Goal: Task Accomplishment & Management: Manage account settings

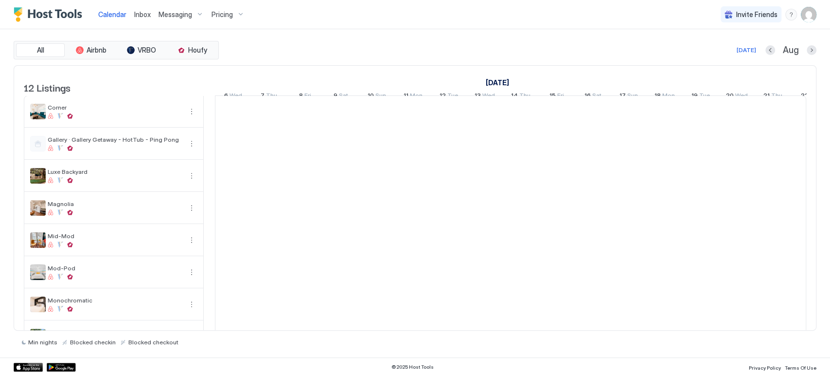
scroll to position [0, 540]
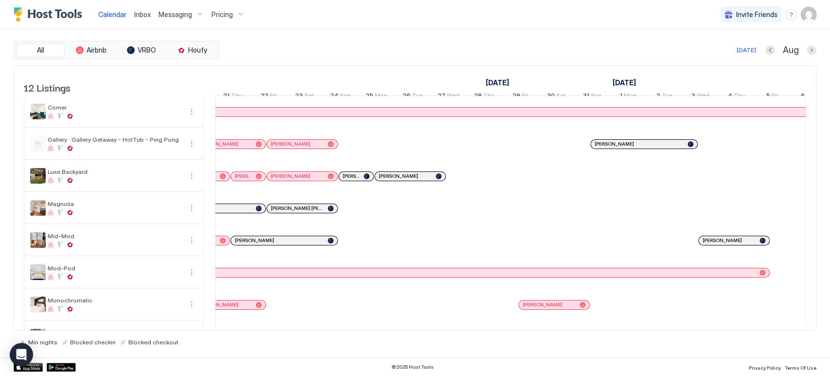
click at [813, 49] on button "Next month" at bounding box center [812, 50] width 10 height 10
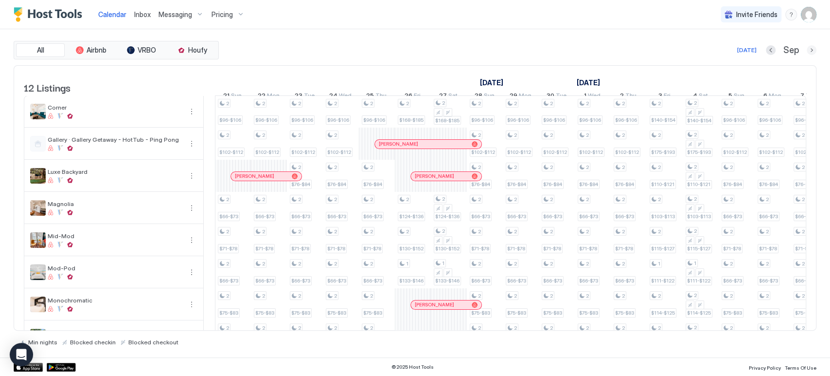
click at [813, 49] on button "Next month" at bounding box center [812, 50] width 10 height 10
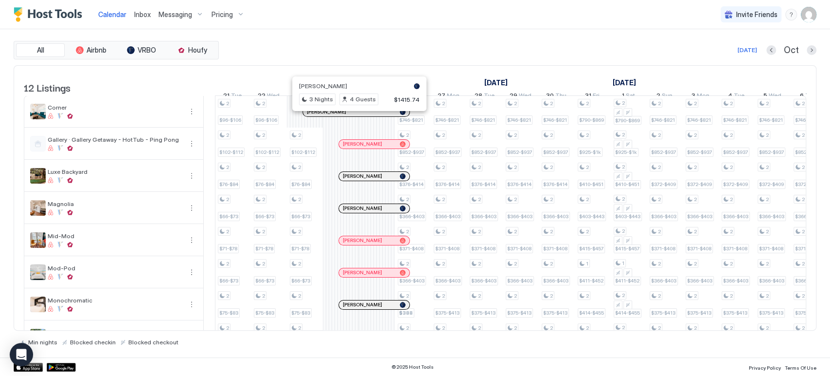
click at [355, 116] on div at bounding box center [355, 112] width 8 height 8
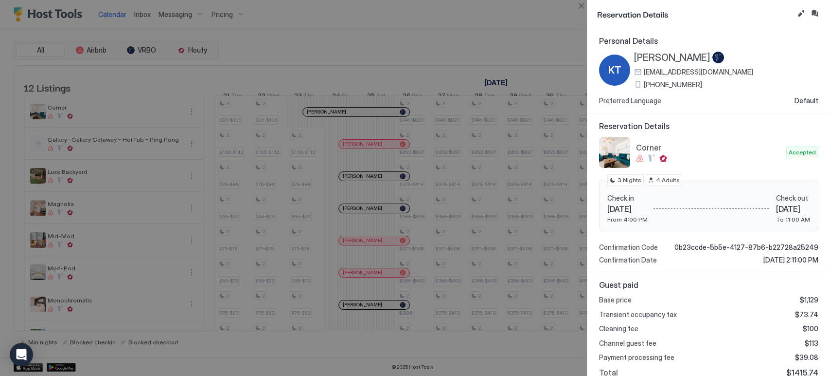
scroll to position [93, 0]
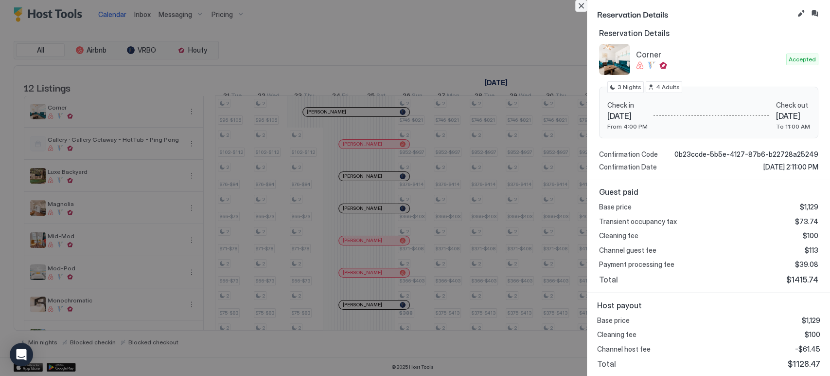
click at [582, 9] on button "Close" at bounding box center [581, 6] width 12 height 12
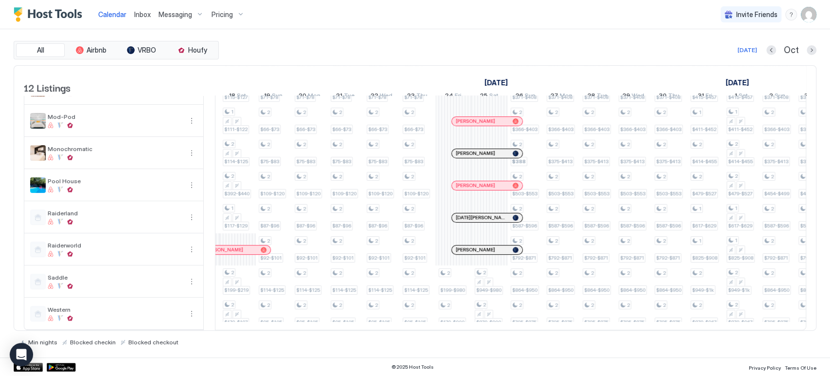
scroll to position [166, 0]
drag, startPoint x: 462, startPoint y: 278, endPoint x: 473, endPoint y: 275, distance: 11.4
click at [475, 275] on div "2 $96-$106 2 $102-$112 2 $76-$84 2 $66-$73 2 $71-$78 2 $66-$73 2 $75-$83 2 $109…" at bounding box center [796, 137] width 2016 height 385
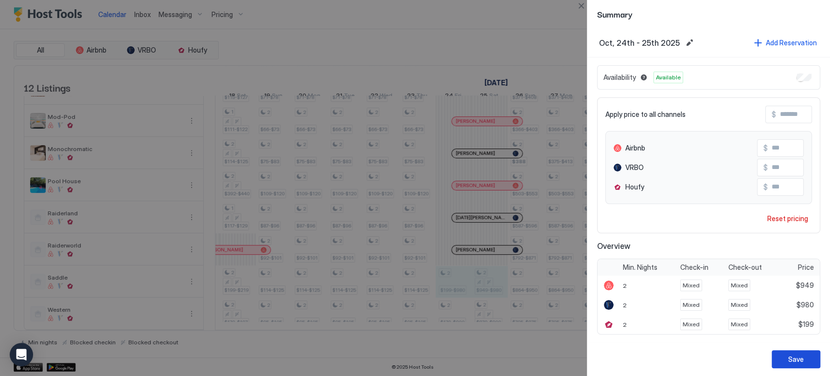
click at [794, 356] on div "Save" at bounding box center [796, 359] width 16 height 10
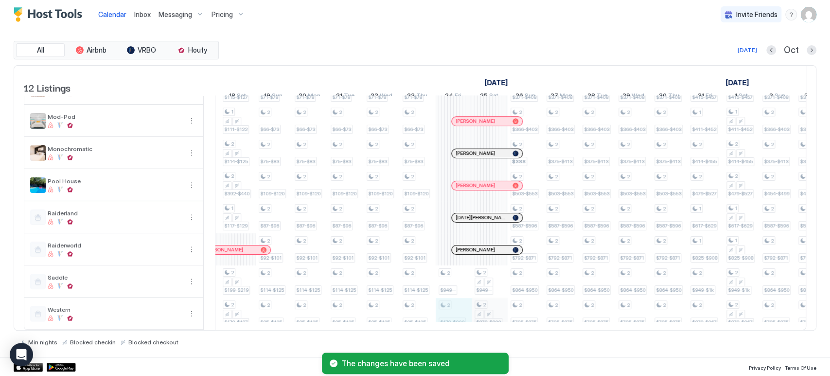
scroll to position [0, 428]
drag, startPoint x: 457, startPoint y: 302, endPoint x: 493, endPoint y: 303, distance: 36.0
click at [489, 303] on div "2 $96-$106 2 $102-$112 2 $76-$84 2 $66-$73 2 $71-$78 2 $66-$73 2 $75-$83 2 $109…" at bounding box center [796, 137] width 2016 height 385
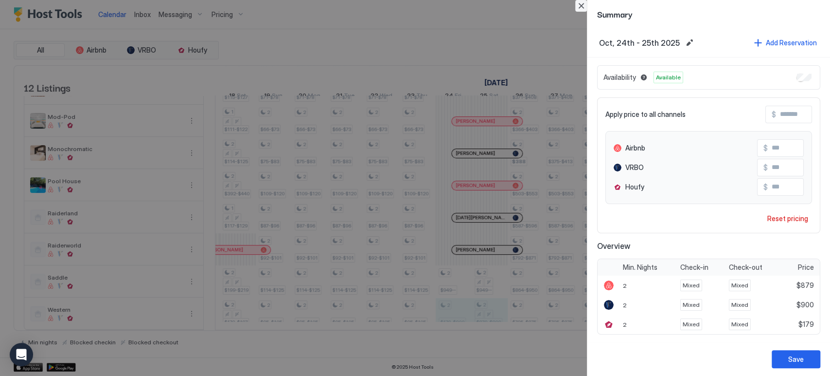
click at [585, 9] on button "Close" at bounding box center [581, 6] width 12 height 12
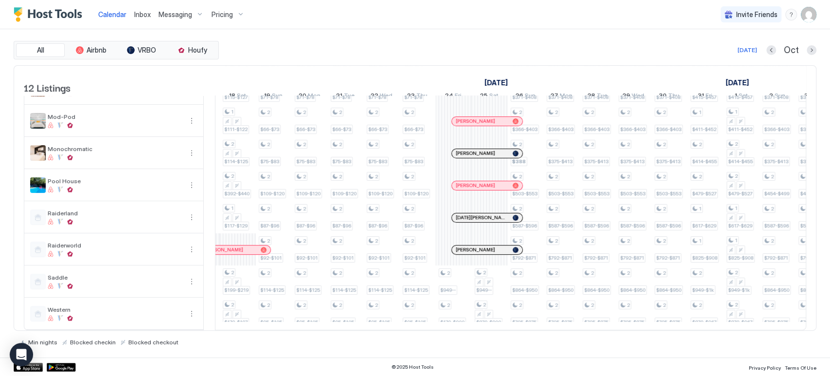
scroll to position [0, 0]
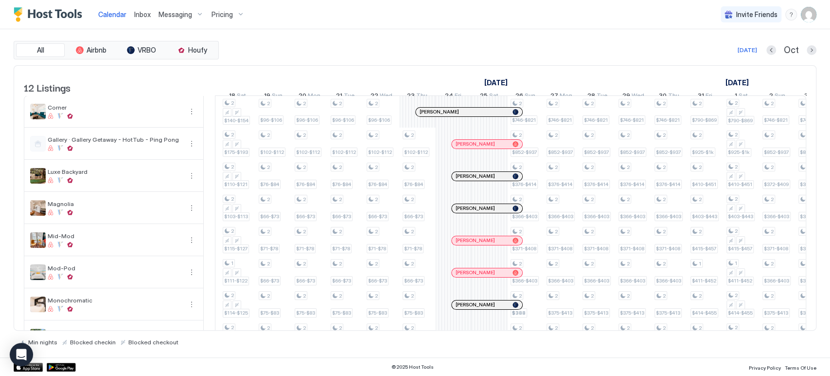
click at [483, 115] on div "Kelli Thompson" at bounding box center [469, 111] width 107 height 9
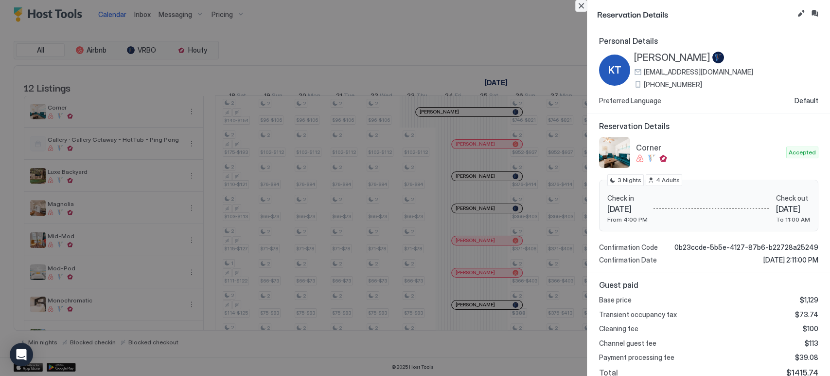
click at [576, 7] on button "Close" at bounding box center [581, 6] width 12 height 12
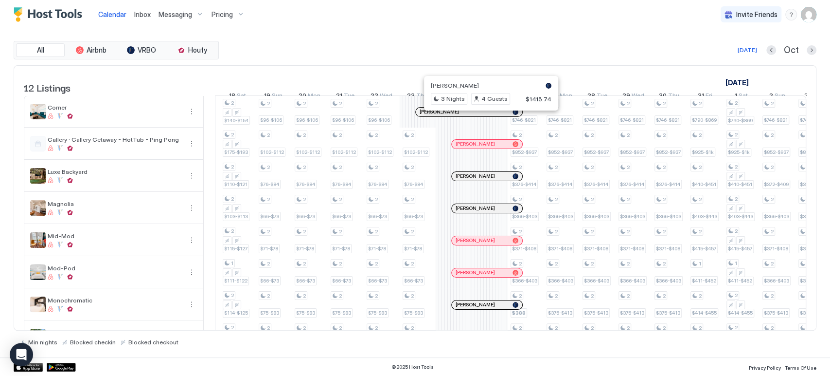
click at [487, 116] on div at bounding box center [488, 112] width 8 height 8
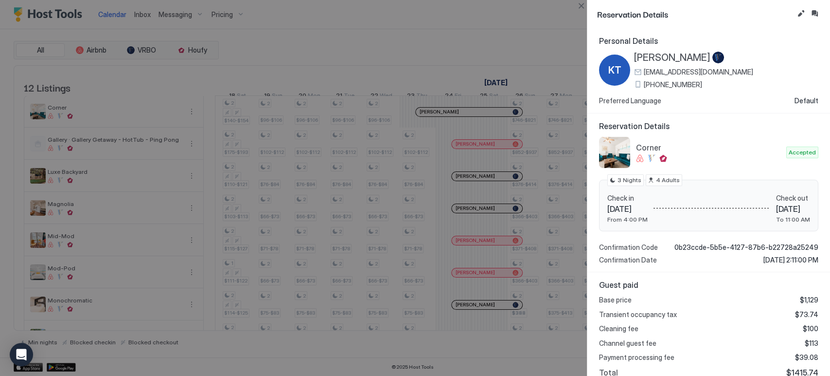
scroll to position [93, 0]
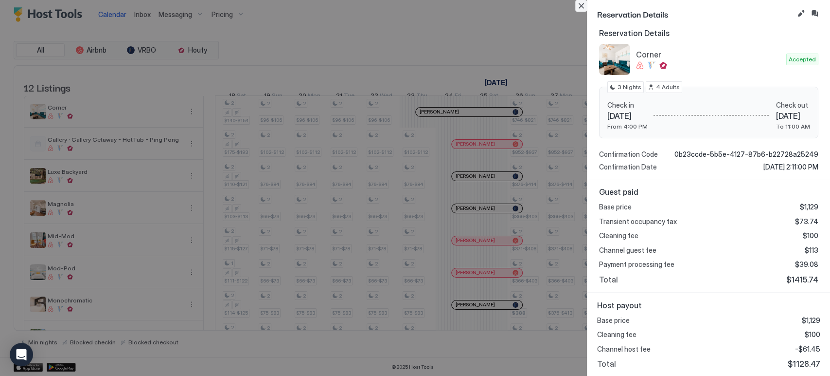
click at [581, 5] on button "Close" at bounding box center [581, 6] width 12 height 12
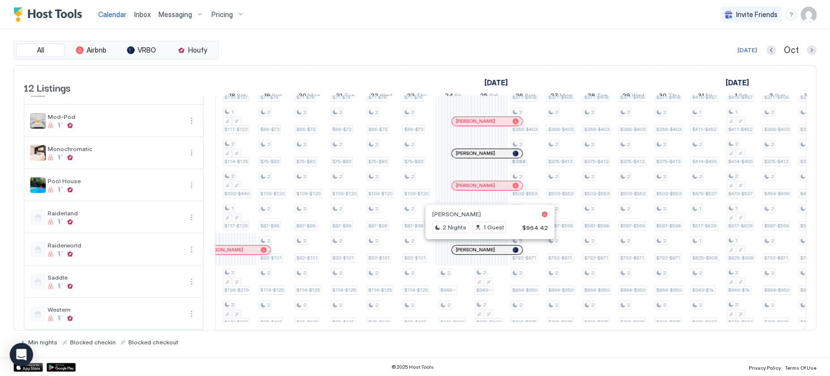
scroll to position [166, 0]
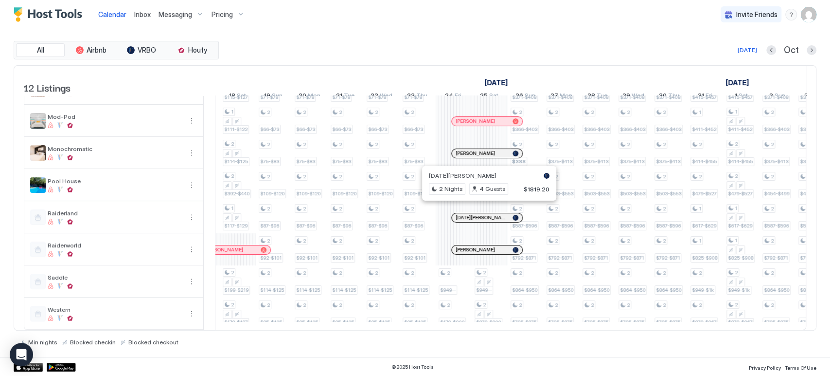
click at [485, 214] on div at bounding box center [486, 218] width 8 height 8
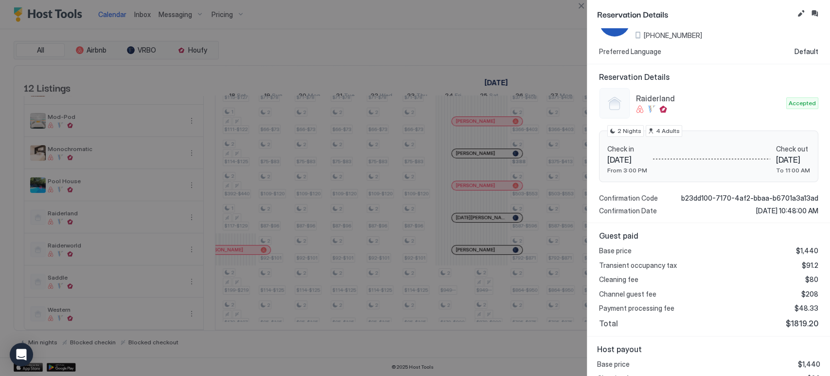
scroll to position [93, 0]
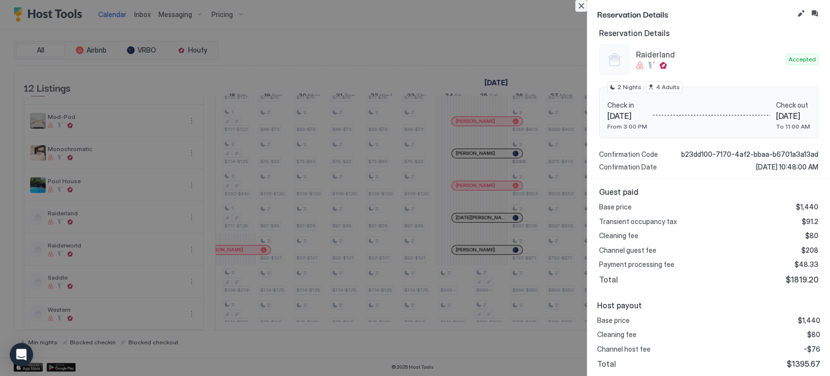
drag, startPoint x: 580, startPoint y: 7, endPoint x: 547, endPoint y: 67, distance: 67.9
click at [580, 8] on button "Close" at bounding box center [581, 6] width 12 height 12
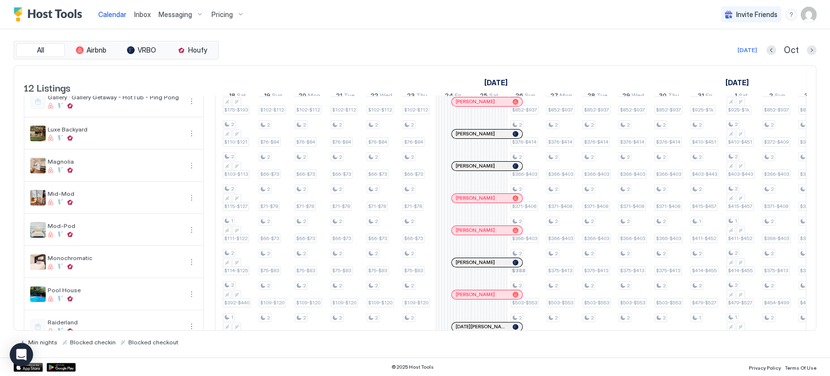
scroll to position [0, 0]
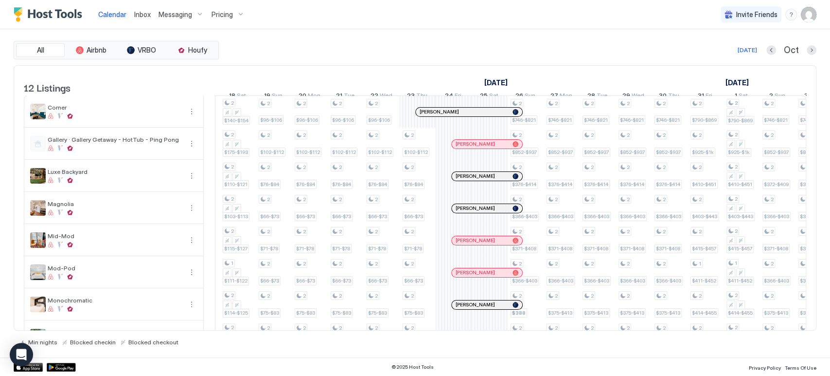
click at [487, 116] on div at bounding box center [487, 112] width 8 height 8
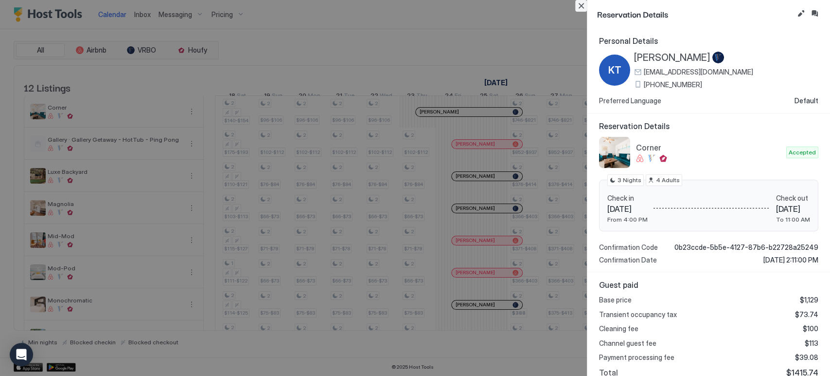
click at [577, 4] on button "Close" at bounding box center [581, 6] width 12 height 12
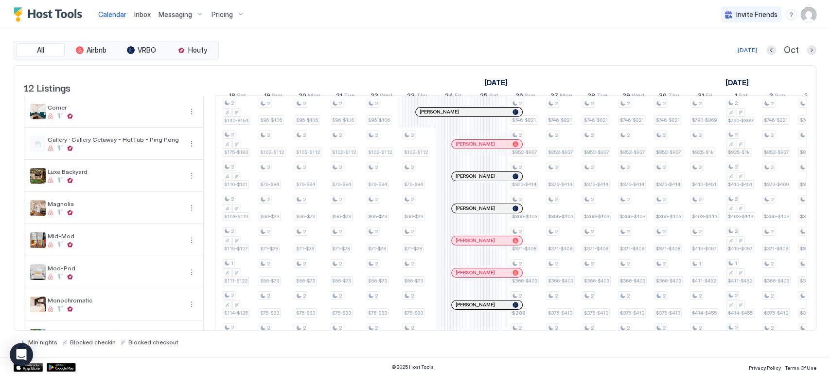
scroll to position [166, 0]
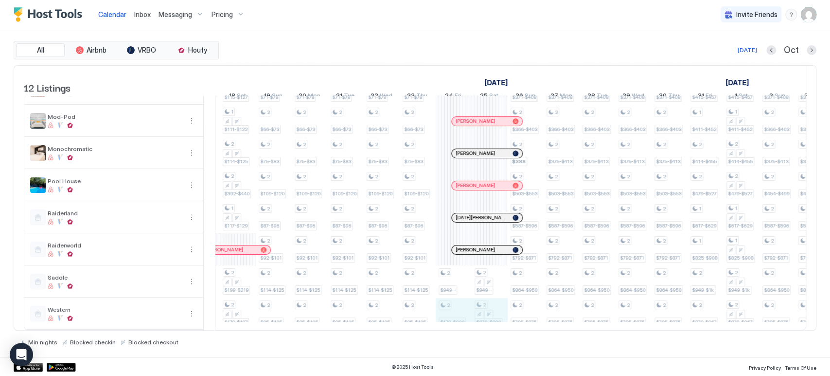
drag, startPoint x: 460, startPoint y: 300, endPoint x: 485, endPoint y: 298, distance: 25.4
click at [483, 301] on div "2 $96-$106 2 $102-$112 2 $76-$84 2 $66-$73 2 $71-$78 2 $66-$73 2 $75-$83 2 $109…" at bounding box center [796, 137] width 2016 height 385
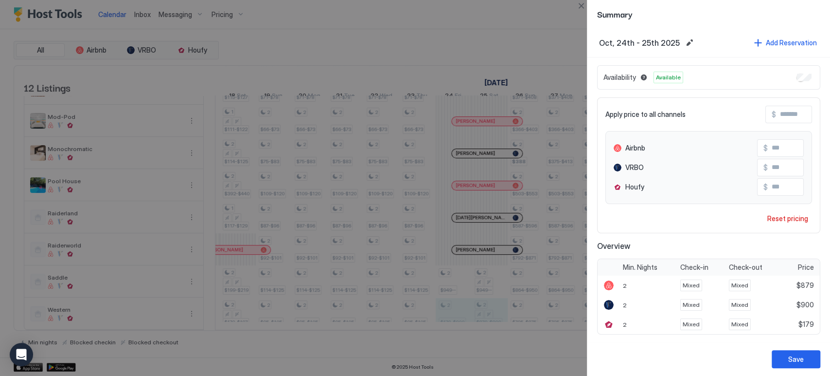
click at [777, 186] on input "Input Field" at bounding box center [807, 187] width 78 height 17
type input "***"
click at [792, 359] on div "Save" at bounding box center [796, 359] width 16 height 10
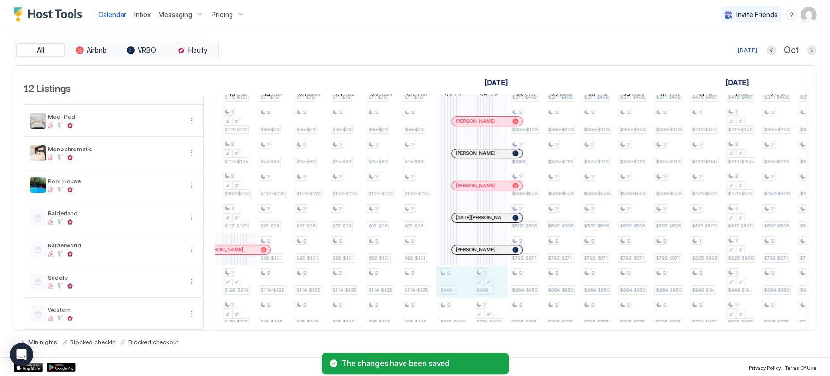
drag, startPoint x: 460, startPoint y: 272, endPoint x: 479, endPoint y: 271, distance: 19.0
click at [479, 271] on div "2 $96-$106 2 $102-$112 2 $76-$84 2 $66-$73 2 $71-$78 2 $66-$73 2 $75-$83 2 $109…" at bounding box center [796, 137] width 2016 height 385
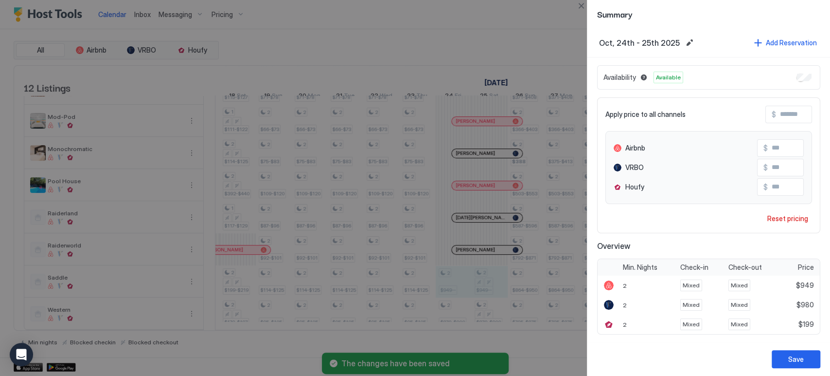
click at [779, 189] on input "Input Field" at bounding box center [807, 187] width 78 height 17
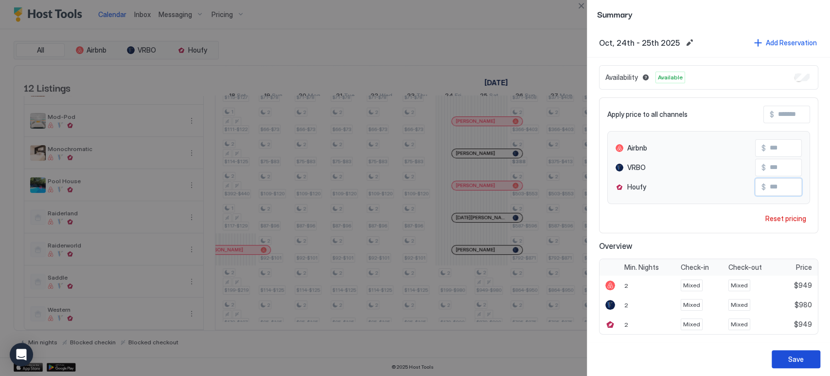
type input "***"
click at [796, 359] on div "Save" at bounding box center [796, 359] width 16 height 10
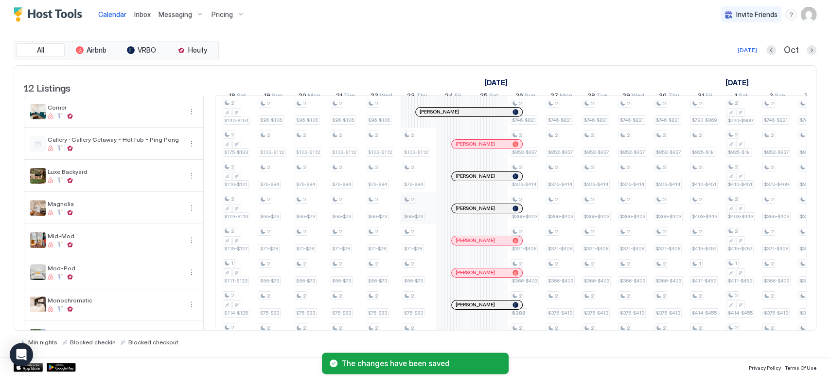
scroll to position [0, 0]
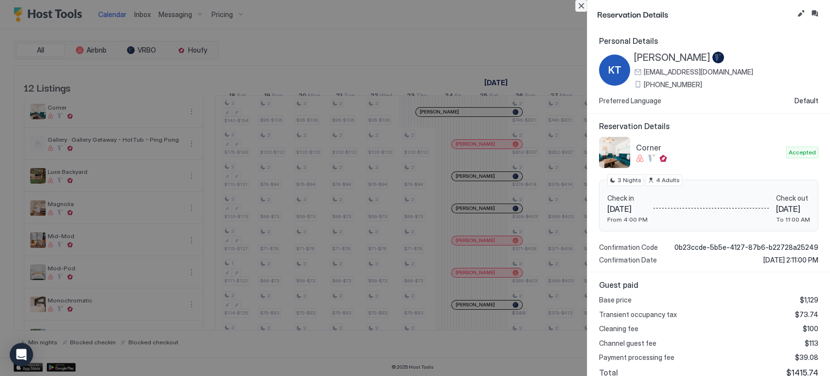
click at [581, 7] on button "Close" at bounding box center [581, 6] width 12 height 12
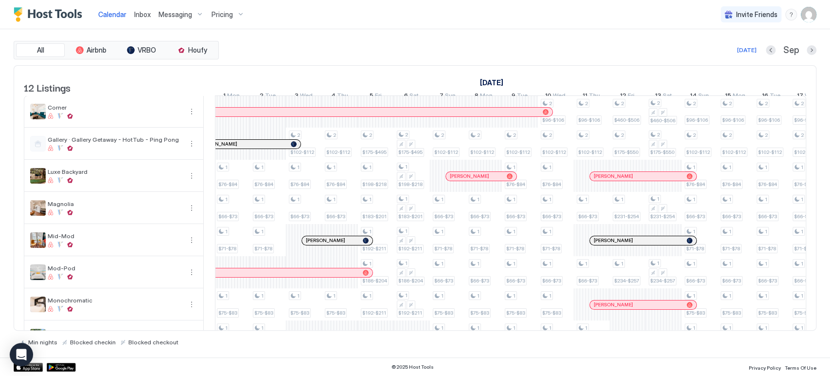
scroll to position [0, 873]
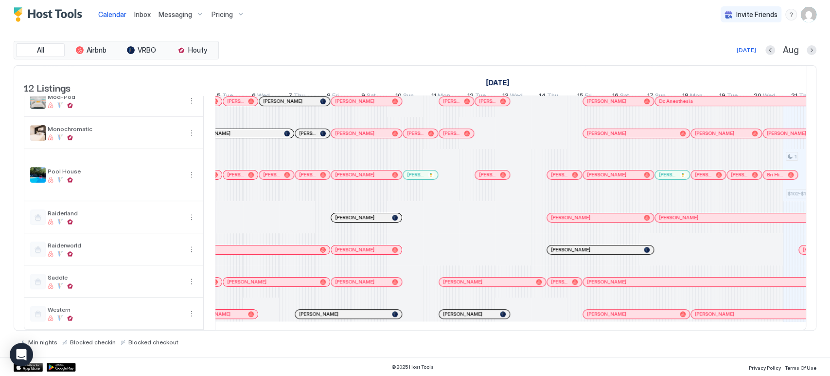
click at [705, 62] on div "All Airbnb VRBO Houfy Today Aug 12 Listings July 2025 August 2025 September 202…" at bounding box center [415, 193] width 803 height 305
click at [809, 52] on button "Next month" at bounding box center [812, 50] width 10 height 10
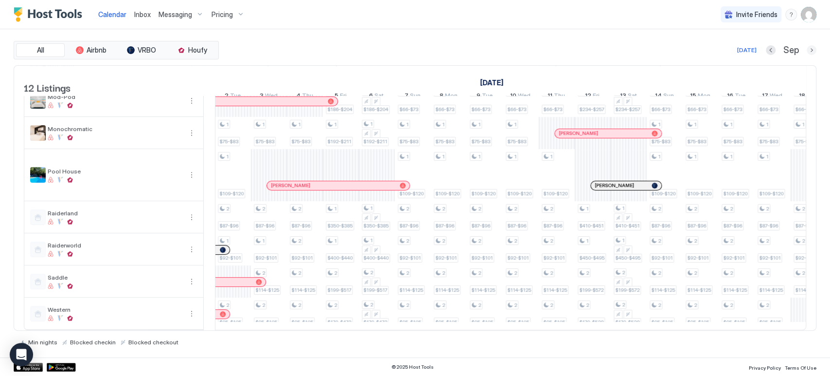
click at [809, 52] on button "Next month" at bounding box center [812, 50] width 10 height 10
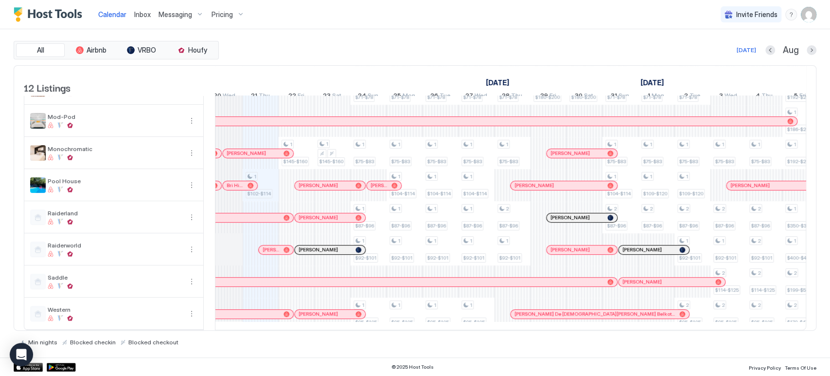
scroll to position [0, 505]
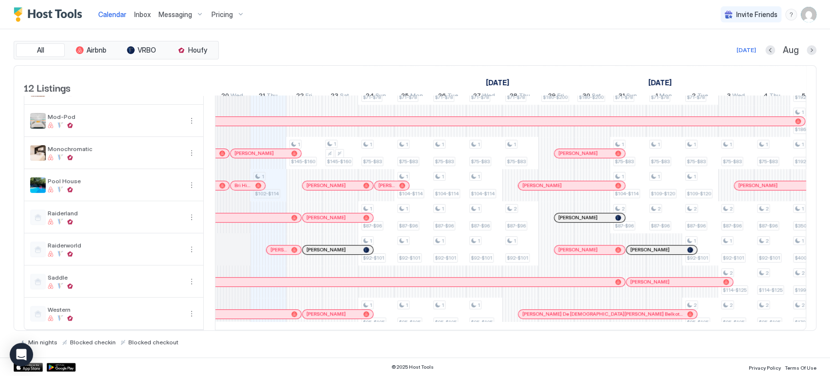
click at [265, 171] on div "1 $102-$114 1 $145-$160 1 $145-$160 1 $102-$112 1 $66-$73 1 $71-$78 1 $75-$83 1…" at bounding box center [719, 137] width 2016 height 385
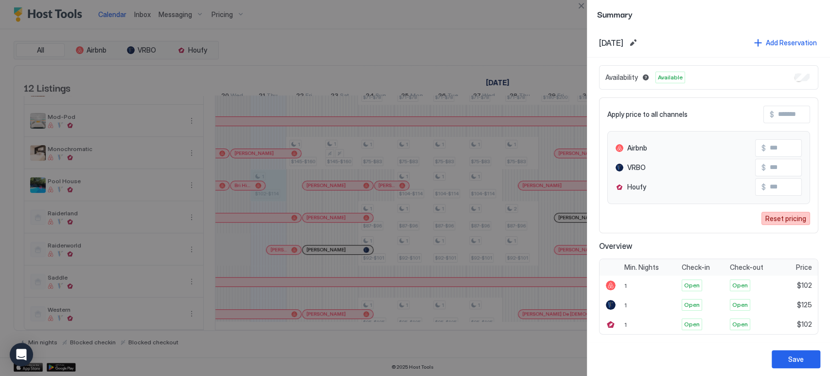
click at [773, 216] on div "Reset pricing" at bounding box center [786, 218] width 41 height 10
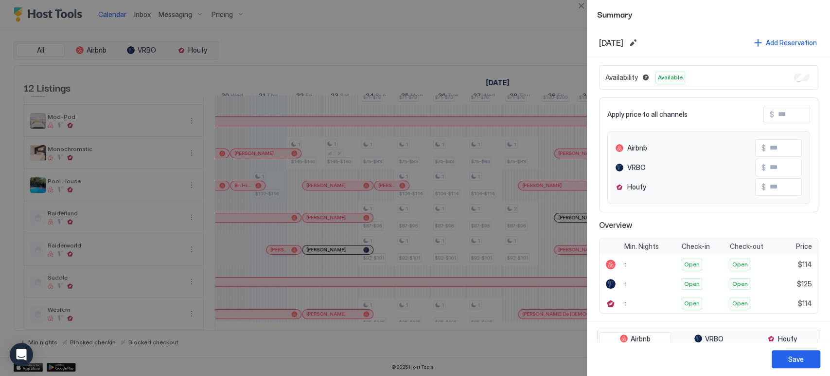
click at [775, 113] on input "Input Field" at bounding box center [813, 114] width 78 height 17
type input "*"
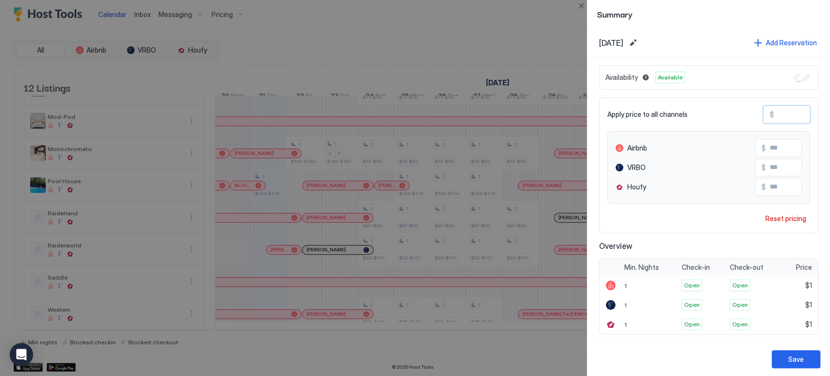
type input "**"
type input "***"
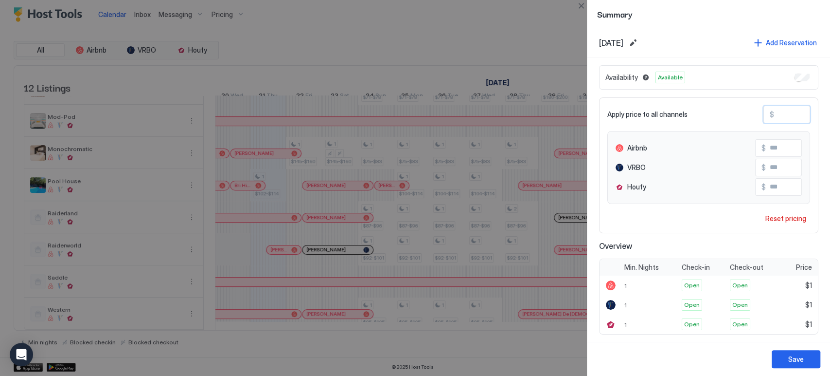
type input "***"
click at [771, 166] on input "***" at bounding box center [805, 167] width 78 height 17
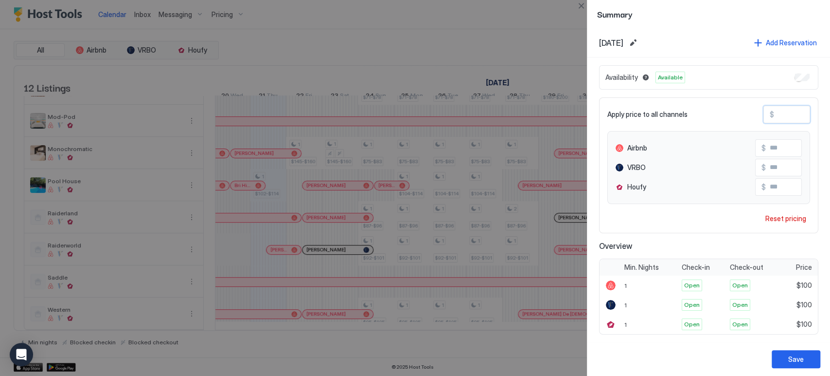
click at [771, 166] on input "***" at bounding box center [805, 167] width 78 height 17
type input "***"
click at [791, 361] on div "Save" at bounding box center [796, 359] width 16 height 10
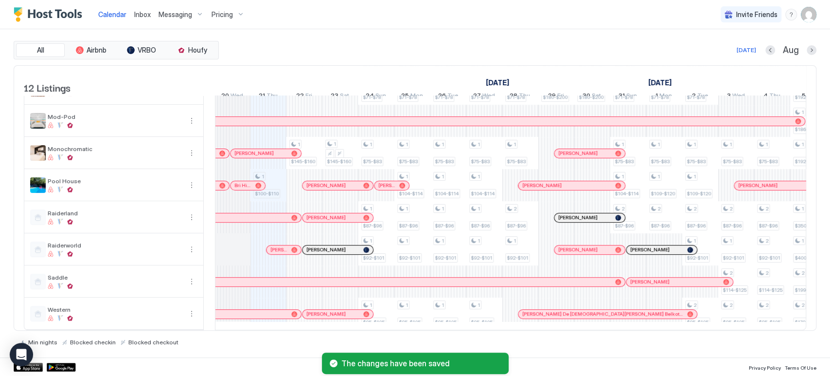
scroll to position [4, 0]
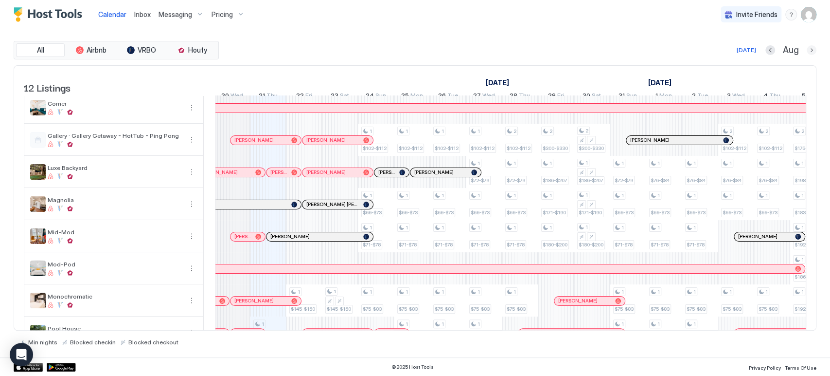
click at [813, 49] on button "Next month" at bounding box center [812, 50] width 10 height 10
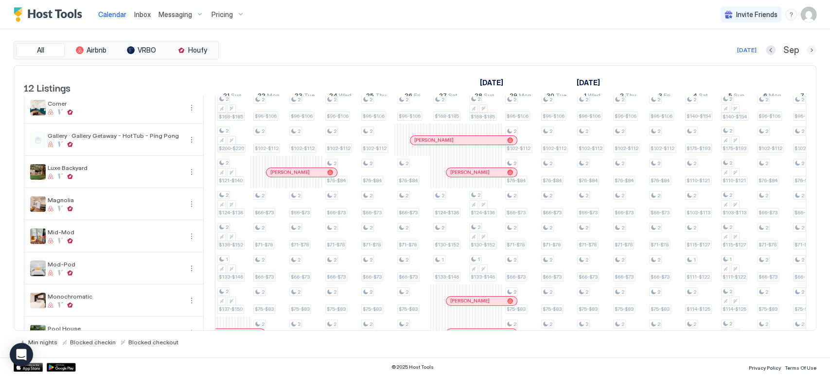
scroll to position [0, 540]
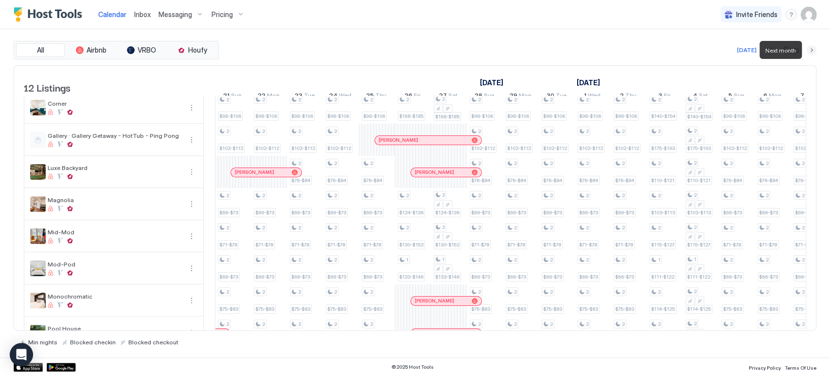
click at [813, 49] on button "Next month" at bounding box center [812, 50] width 10 height 10
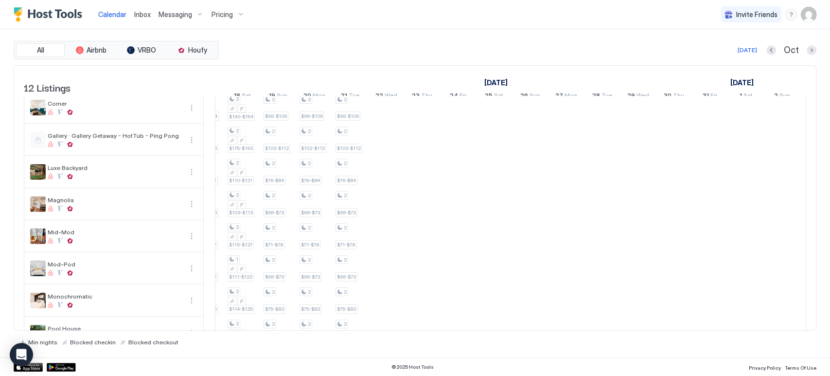
scroll to position [0, 387]
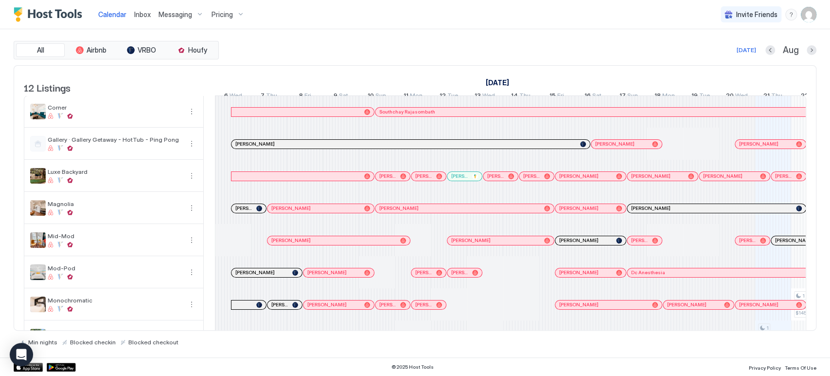
scroll to position [0, 540]
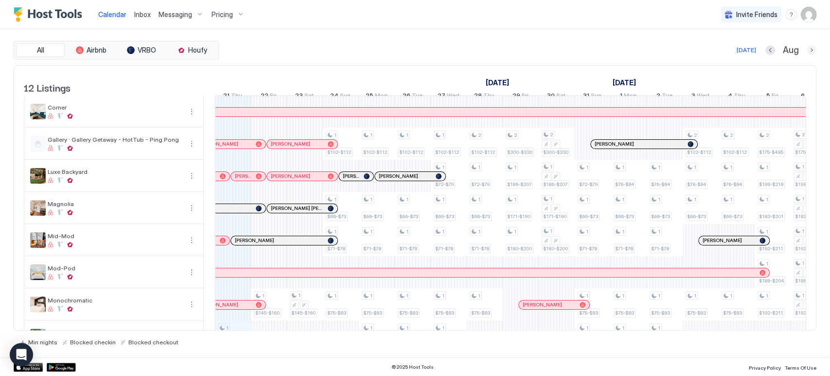
click at [813, 51] on button "Next month" at bounding box center [812, 50] width 10 height 10
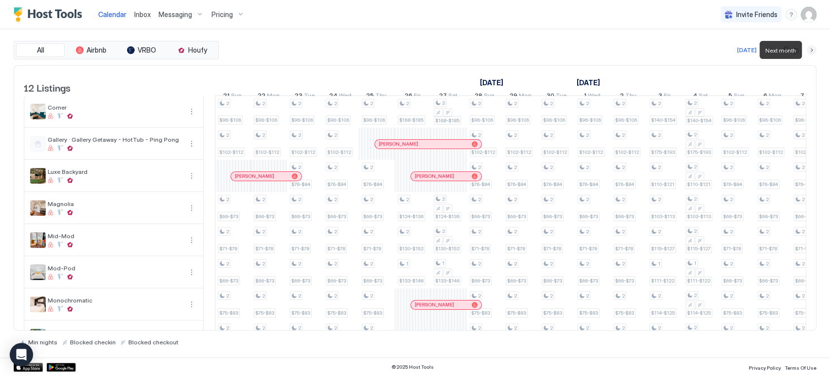
click at [813, 51] on button "Next month" at bounding box center [812, 50] width 10 height 10
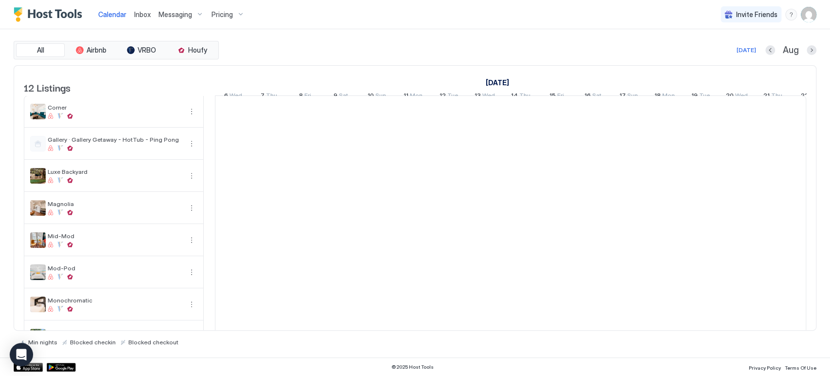
scroll to position [0, 540]
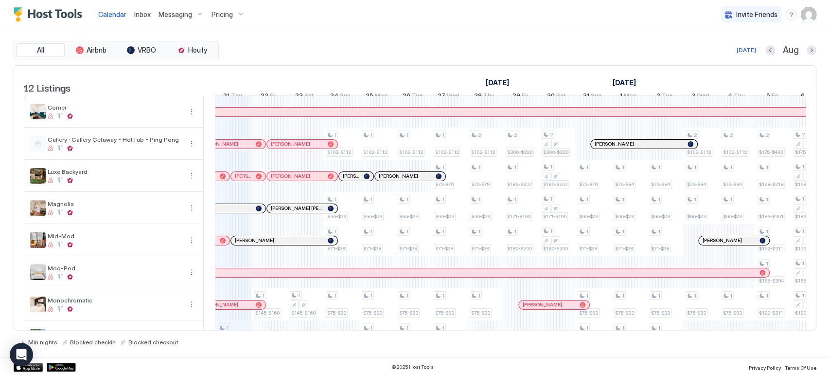
click at [814, 57] on div "All Airbnb VRBO Houfy Today Aug" at bounding box center [415, 50] width 803 height 18
click at [812, 52] on button "Next month" at bounding box center [812, 50] width 10 height 10
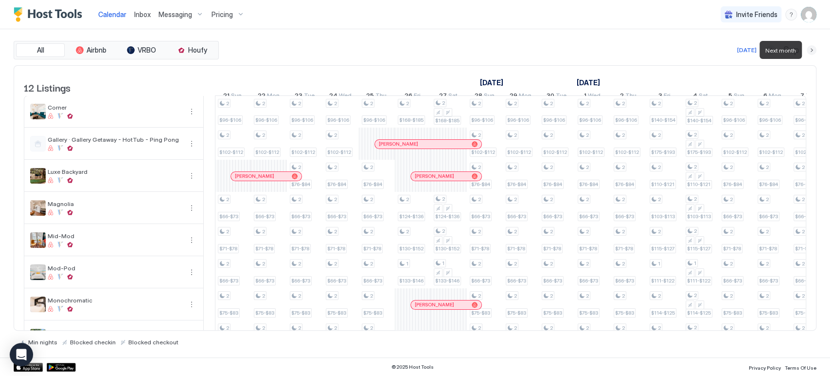
click at [812, 52] on button "Next month" at bounding box center [812, 50] width 10 height 10
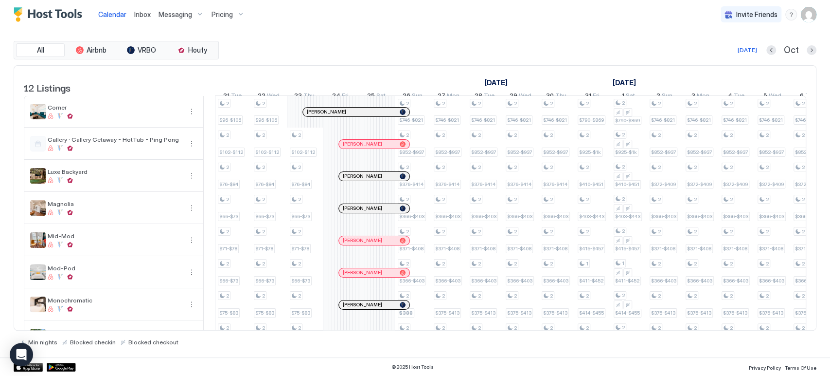
click at [371, 53] on div "Today Oct" at bounding box center [519, 50] width 596 height 12
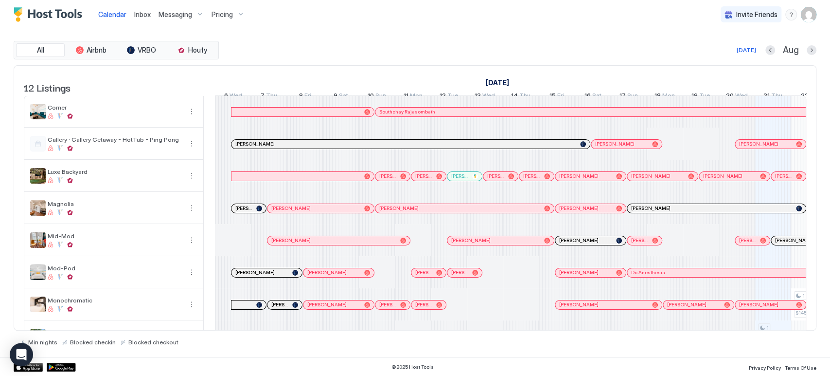
scroll to position [0, 540]
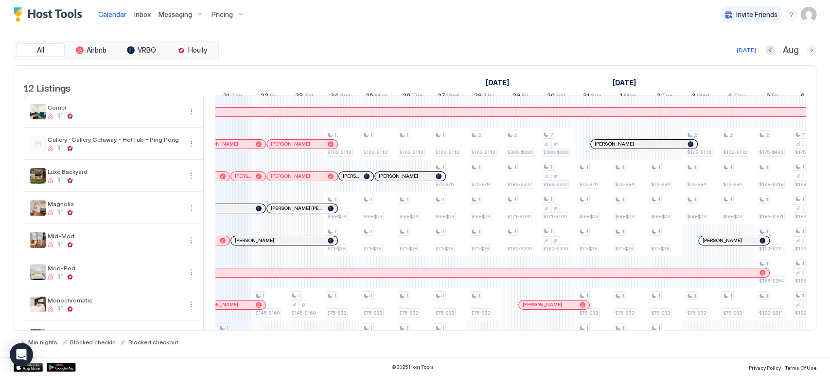
click at [811, 46] on button "Next month" at bounding box center [812, 50] width 10 height 10
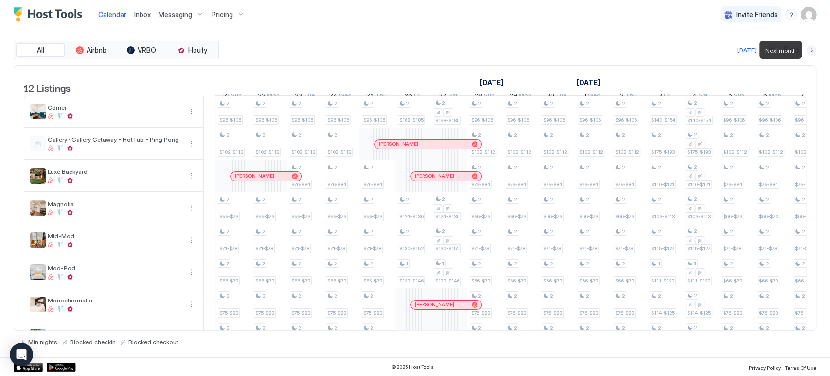
click at [811, 46] on button "Next month" at bounding box center [812, 50] width 10 height 10
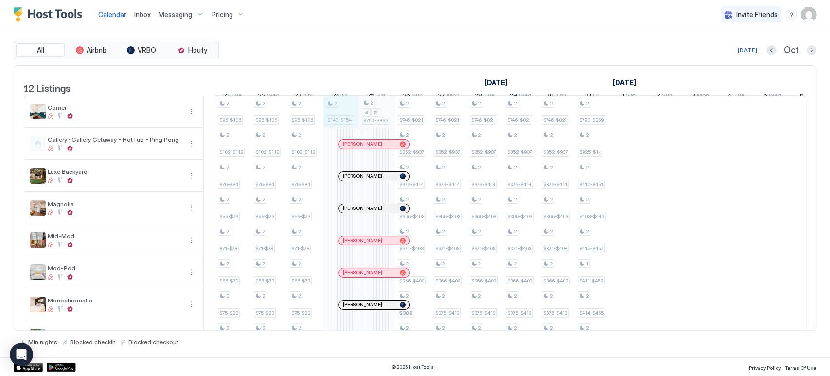
click at [368, 118] on div "2 $96-$106 2 $102-$112 2 $76-$84 2 $66-$73 2 $71-$78 2 $66-$73 2 $75-$83 2 $109…" at bounding box center [683, 288] width 2016 height 385
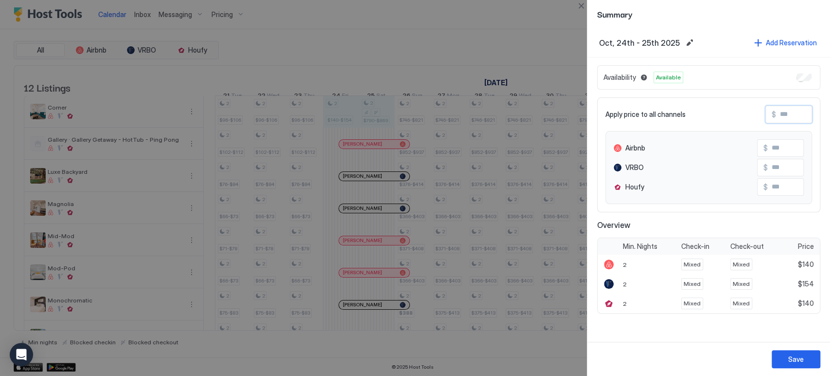
click at [791, 114] on input "Input Field" at bounding box center [815, 114] width 78 height 17
type input "*"
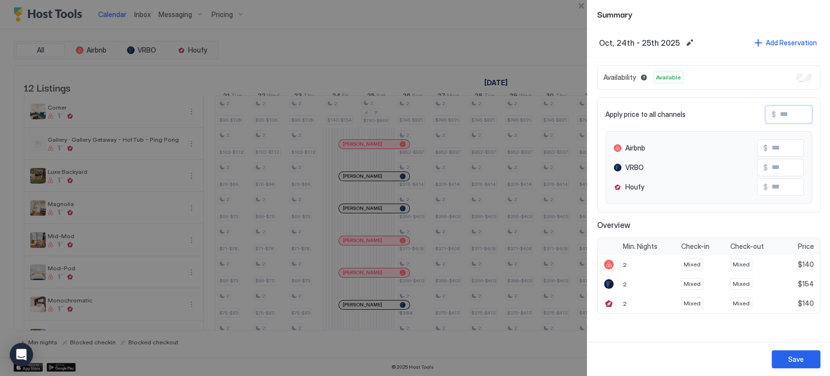
type input "**"
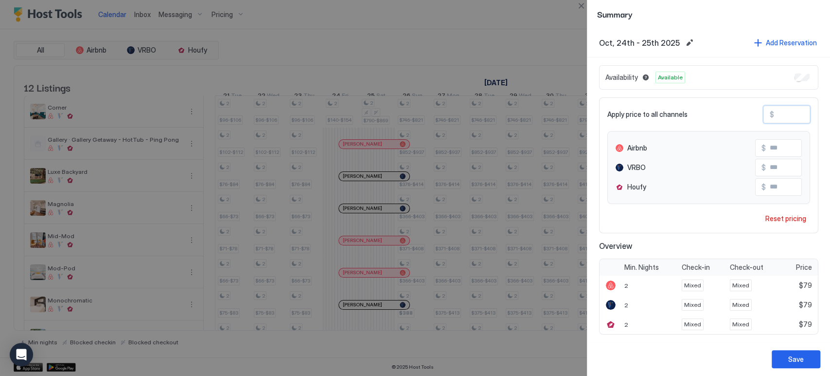
type input "***"
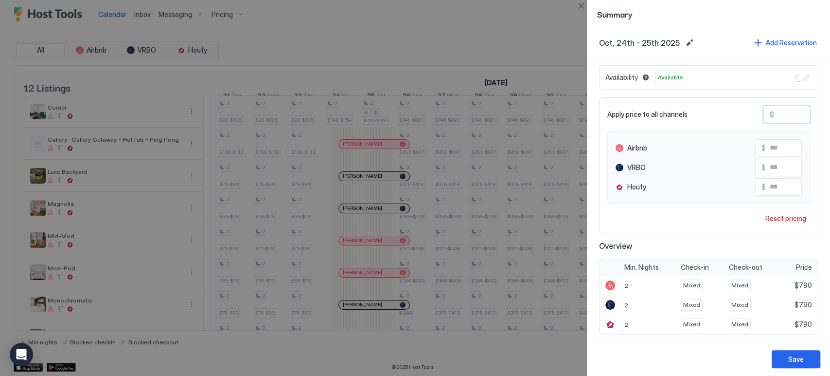
click at [772, 171] on input "***" at bounding box center [805, 167] width 78 height 17
type input "***"
click at [801, 357] on div "Save" at bounding box center [796, 359] width 16 height 10
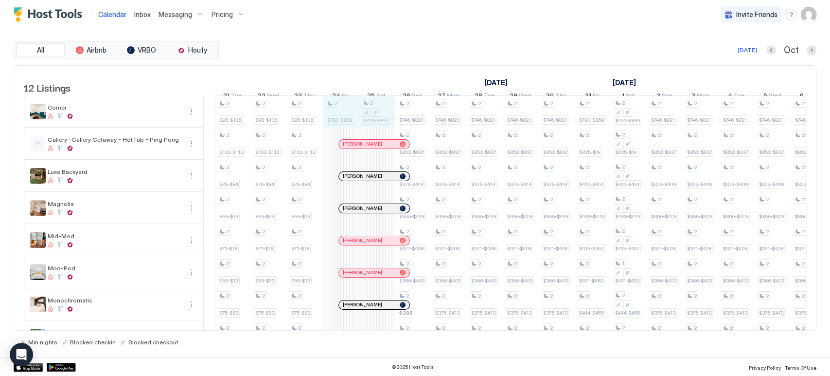
click at [366, 119] on div "2 $96-$106 2 $102-$112 2 $76-$84 2 $66-$73 2 $71-$78 2 $66-$73 2 $75-$83 2 $109…" at bounding box center [683, 288] width 2016 height 385
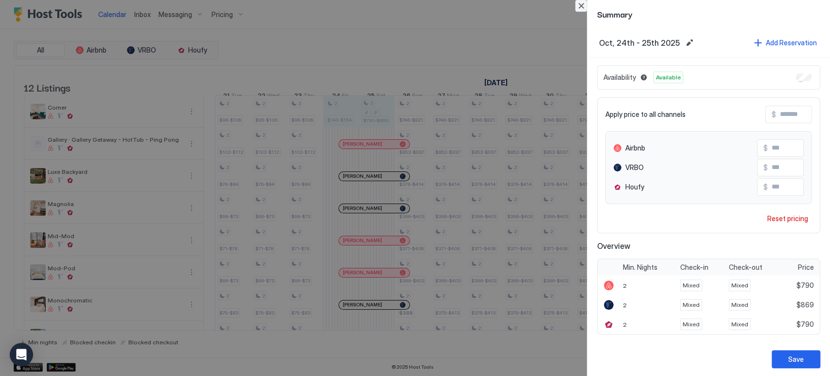
click at [583, 9] on button "Close" at bounding box center [581, 6] width 12 height 12
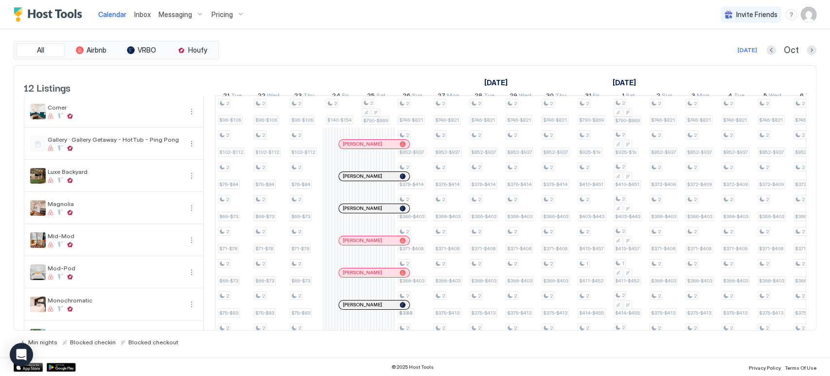
click at [224, 16] on span "Pricing" at bounding box center [222, 14] width 21 height 9
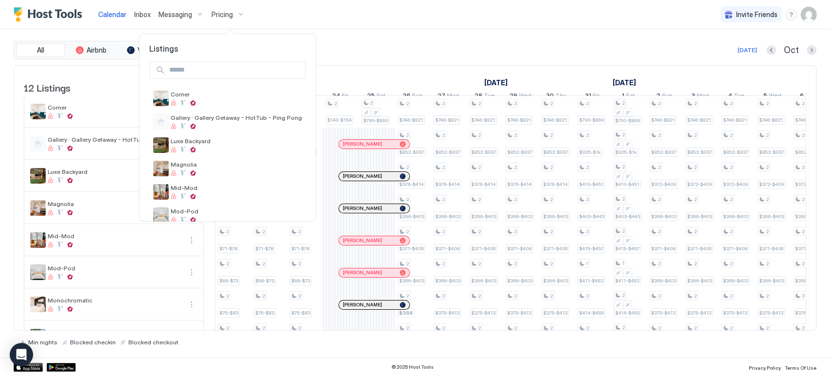
drag, startPoint x: 218, startPoint y: 102, endPoint x: 391, endPoint y: 42, distance: 182.1
click at [441, 38] on div at bounding box center [415, 188] width 830 height 376
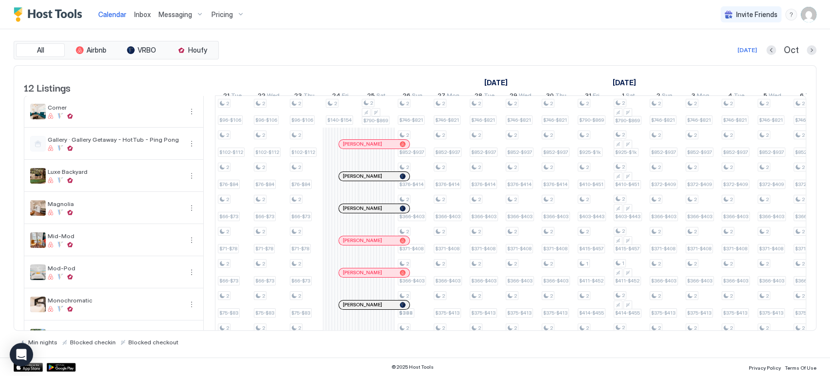
click at [221, 16] on span "Pricing" at bounding box center [222, 14] width 21 height 9
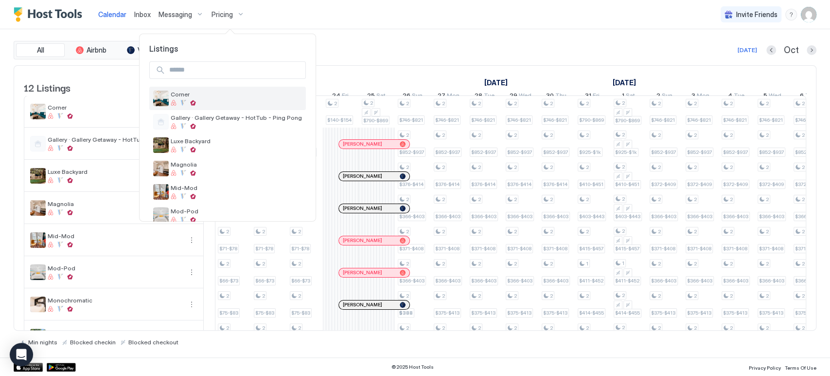
click at [219, 94] on span "Corner" at bounding box center [236, 93] width 131 height 7
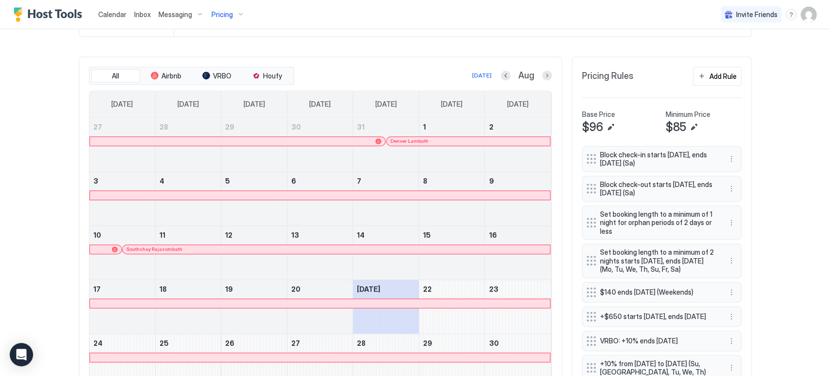
scroll to position [216, 0]
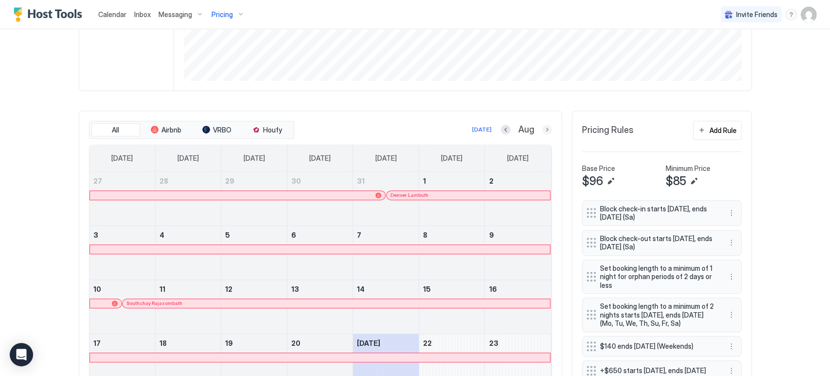
click at [536, 127] on div "Aug" at bounding box center [526, 129] width 51 height 11
click at [542, 127] on button "Next month" at bounding box center [547, 130] width 10 height 10
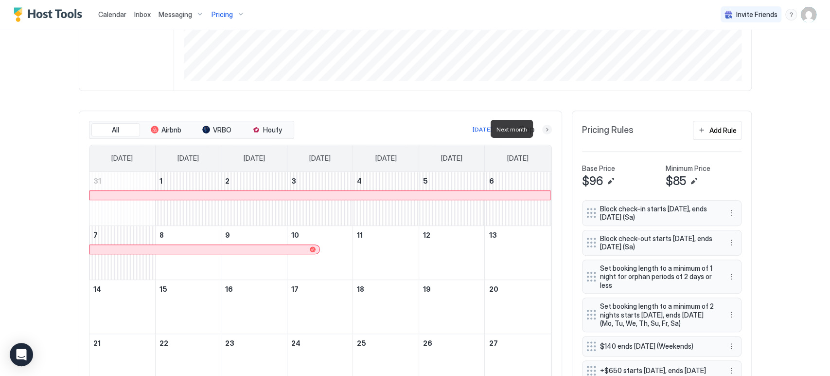
click at [542, 127] on button "Next month" at bounding box center [547, 130] width 10 height 10
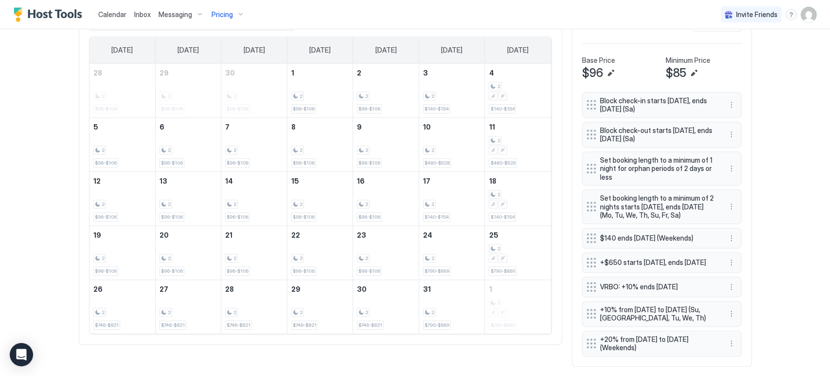
scroll to position [270, 0]
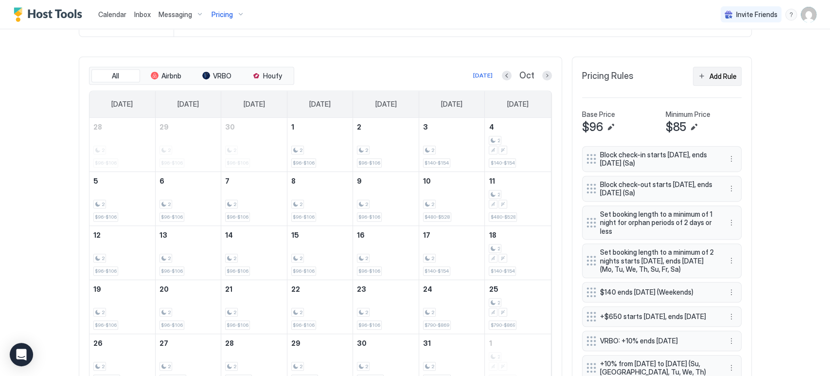
click at [718, 72] on div "Add Rule" at bounding box center [723, 76] width 27 height 10
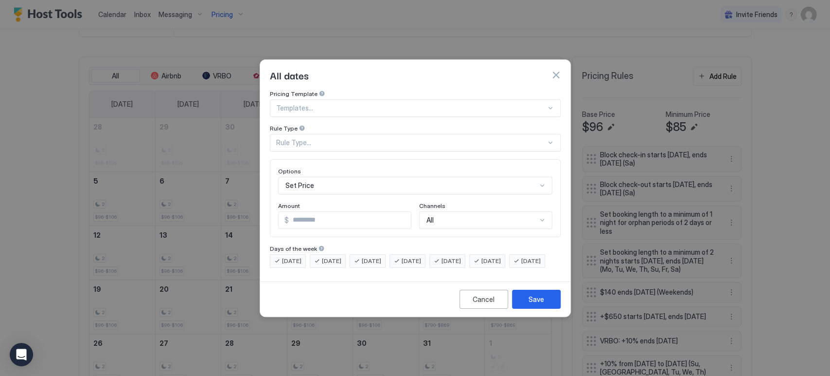
click at [359, 106] on div "Templates..." at bounding box center [415, 108] width 291 height 18
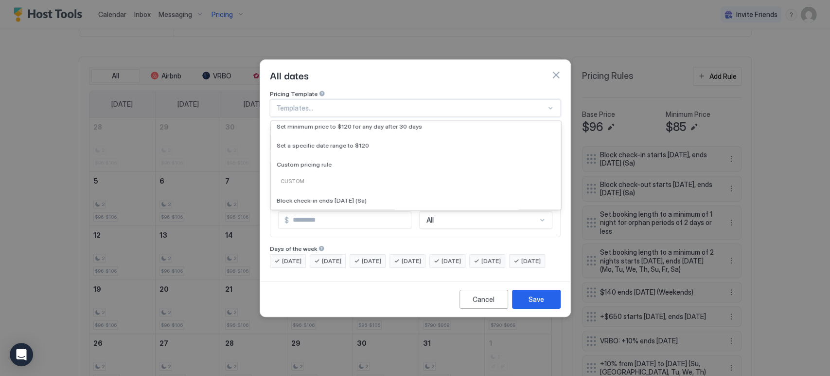
scroll to position [108, 0]
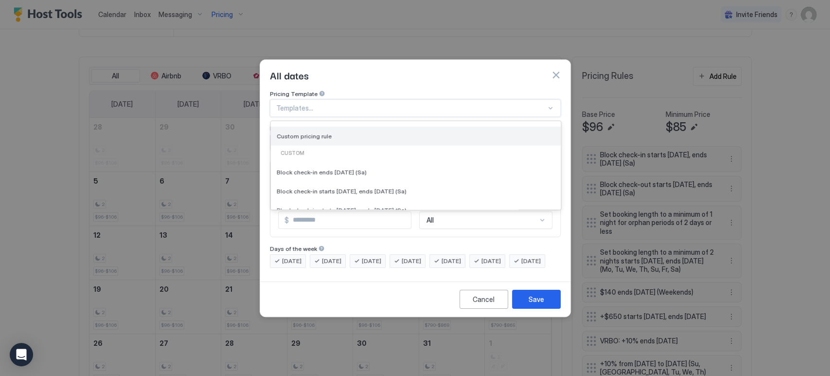
click at [347, 132] on div "Custom pricing rule" at bounding box center [416, 135] width 278 height 7
type input "***"
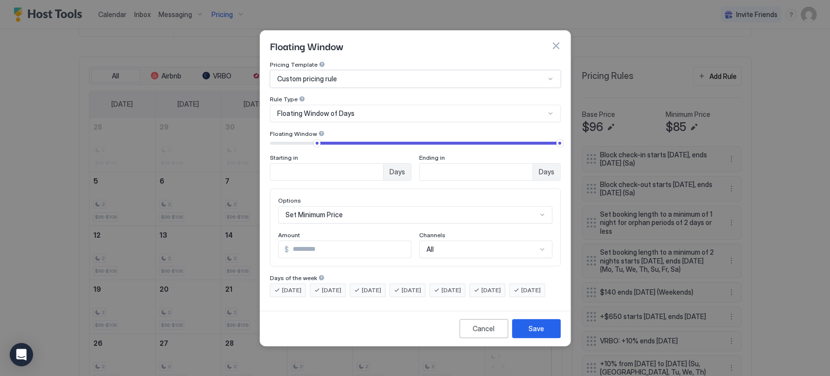
click at [324, 109] on span "Floating Window of Days" at bounding box center [315, 113] width 77 height 9
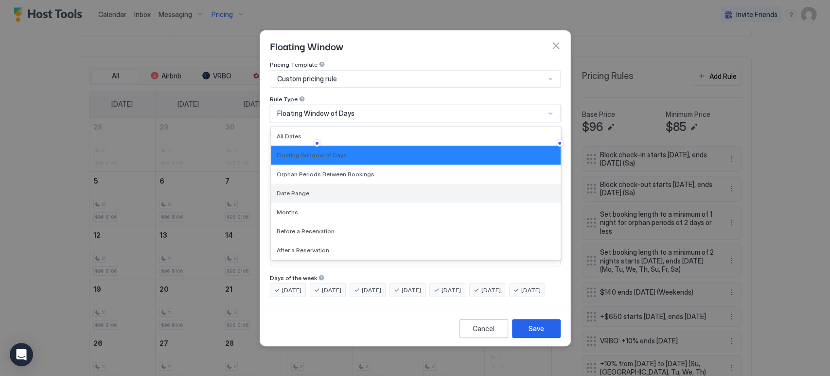
click at [313, 189] on div "Date Range" at bounding box center [416, 192] width 278 height 7
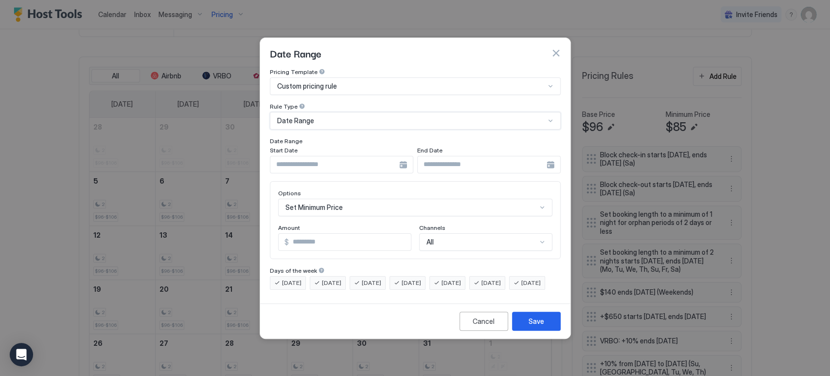
click at [324, 157] on input "Input Field" at bounding box center [334, 164] width 129 height 17
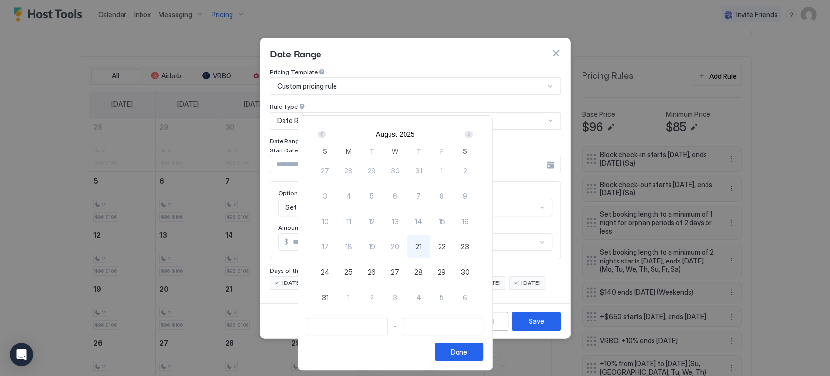
click at [475, 130] on div "Next" at bounding box center [469, 134] width 12 height 12
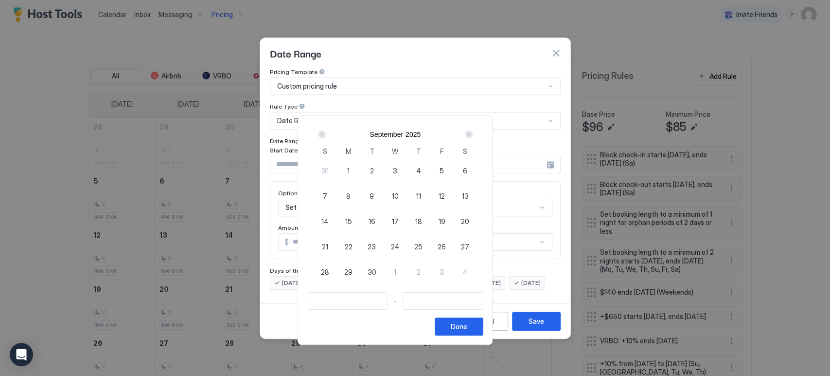
click at [475, 130] on div "Next" at bounding box center [469, 134] width 12 height 12
click at [446, 241] on span "24" at bounding box center [441, 246] width 9 height 10
type input "**********"
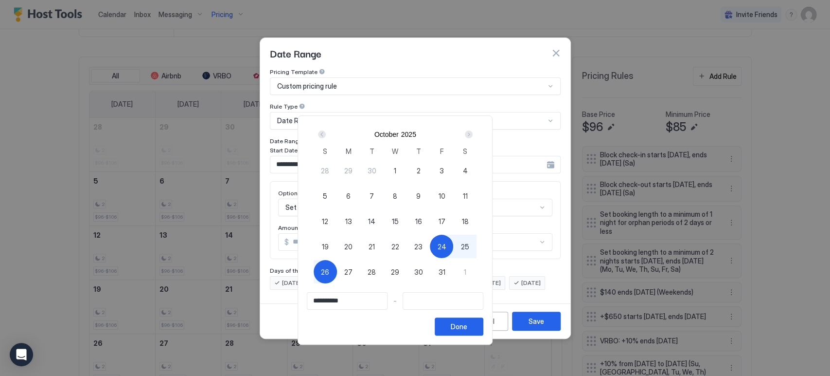
click at [337, 272] on div "26" at bounding box center [325, 271] width 23 height 23
type input "**********"
click at [467, 328] on div "Done" at bounding box center [459, 326] width 17 height 10
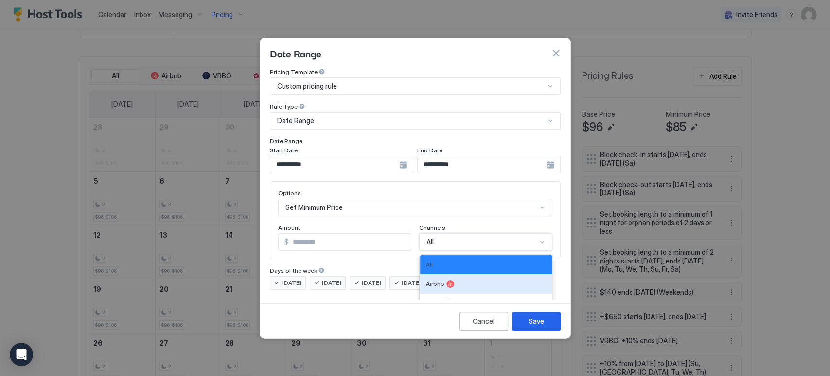
click at [446, 233] on div "5 results available. Use Up and Down to choose options, press Enter to select t…" at bounding box center [485, 242] width 133 height 18
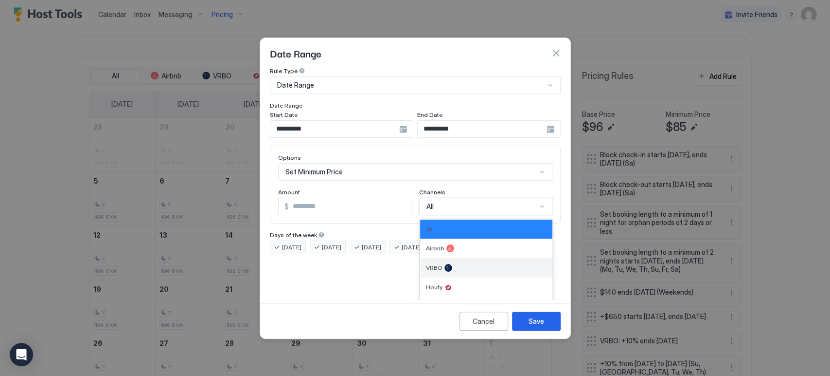
click at [440, 258] on div "VRBO" at bounding box center [486, 267] width 132 height 19
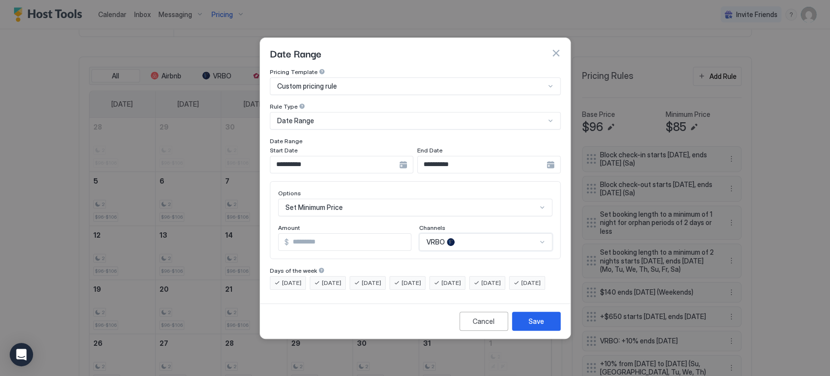
click at [350, 202] on div "Set Minimum Price" at bounding box center [415, 207] width 274 height 18
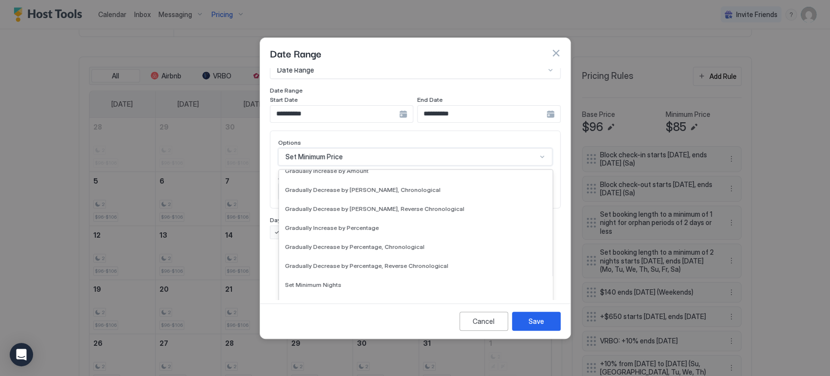
scroll to position [176, 0]
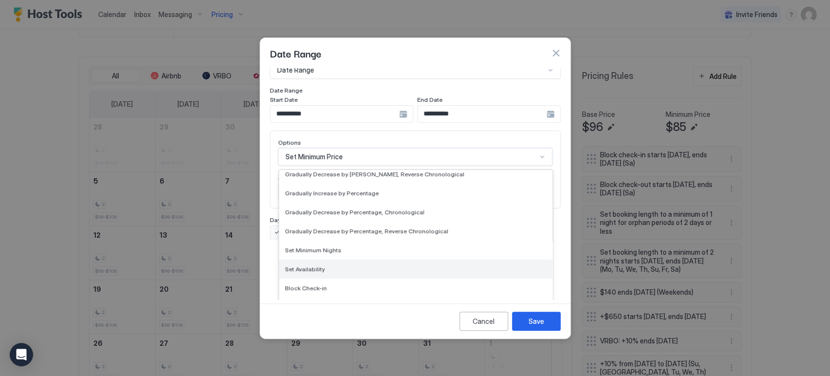
click at [345, 265] on div "Set Availability" at bounding box center [416, 268] width 262 height 7
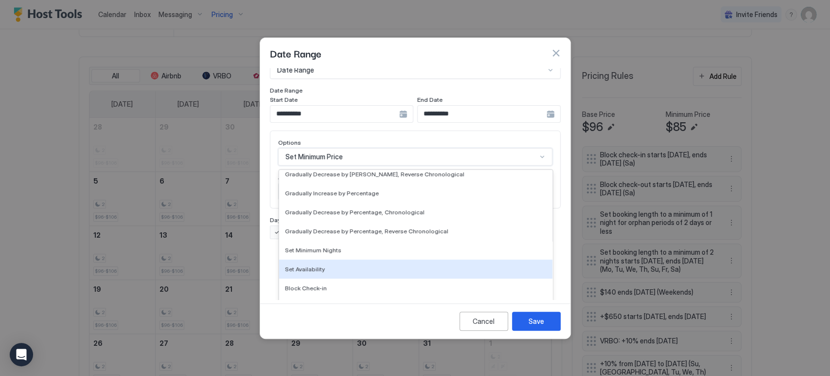
scroll to position [0, 0]
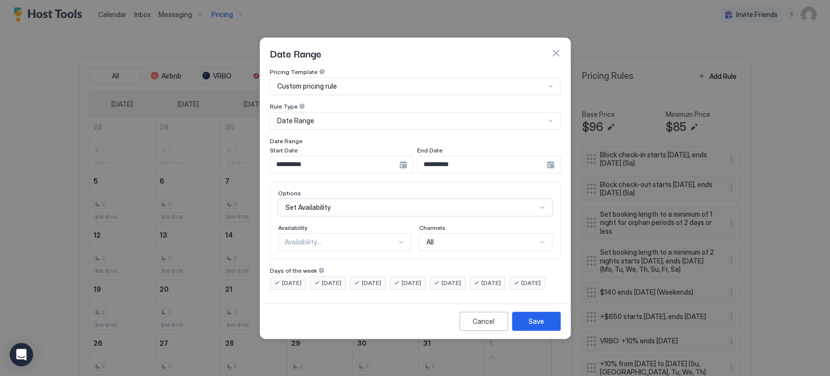
click at [335, 199] on div "option Set Availability, selected. Set Availability" at bounding box center [415, 207] width 274 height 18
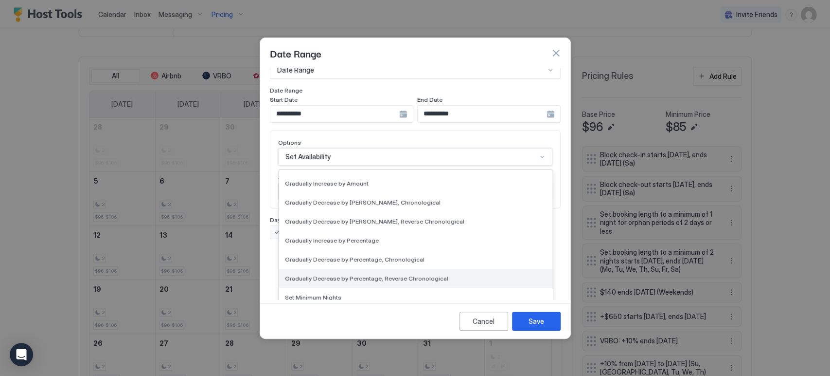
scroll to position [123, 0]
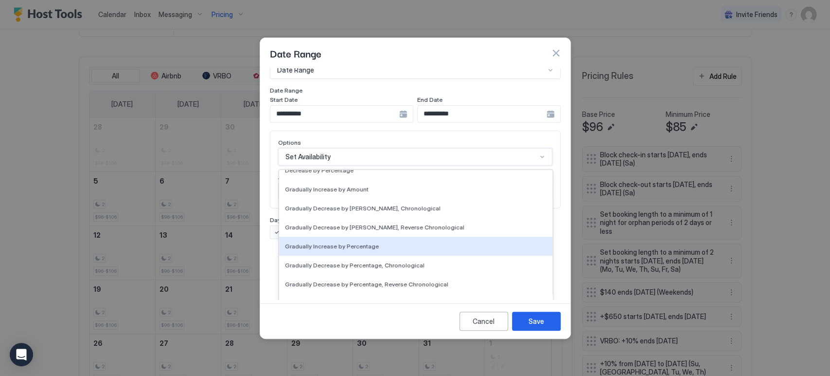
click at [268, 200] on div "**********" at bounding box center [415, 183] width 310 height 231
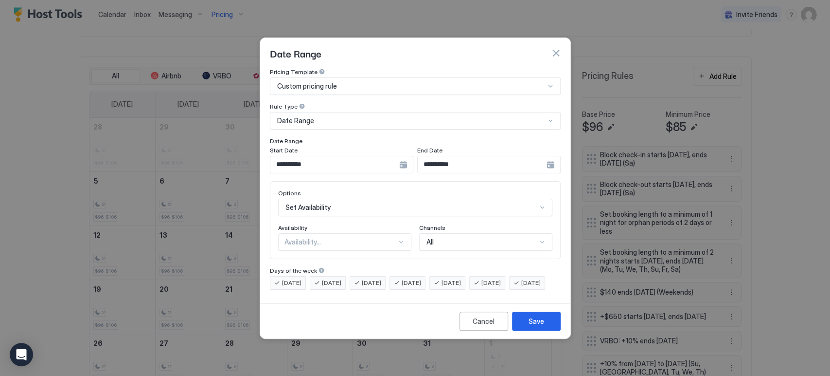
click at [328, 241] on div "Availability..." at bounding box center [344, 242] width 133 height 18
click at [337, 279] on div "Blocked" at bounding box center [345, 283] width 132 height 19
drag, startPoint x: 296, startPoint y: 289, endPoint x: 295, endPoint y: 279, distance: 9.7
click at [521, 287] on span "Sunday" at bounding box center [530, 282] width 19 height 9
drag, startPoint x: 295, startPoint y: 276, endPoint x: 327, endPoint y: 276, distance: 31.6
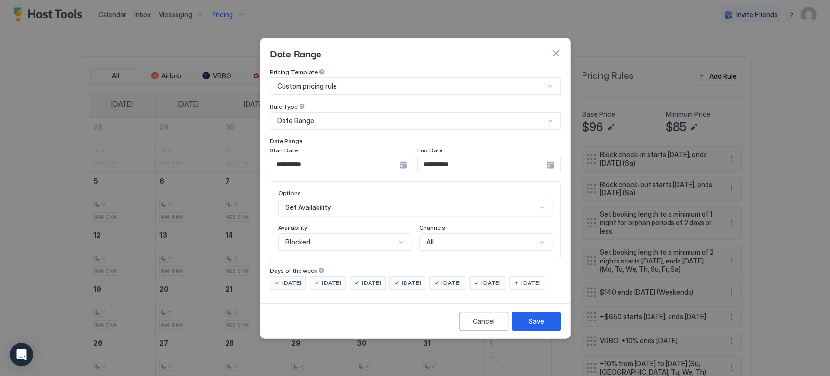
click at [296, 278] on span "Monday" at bounding box center [291, 282] width 19 height 9
click at [337, 278] on span "Tuesday" at bounding box center [331, 282] width 19 height 9
click at [371, 278] on span "Wednesday" at bounding box center [371, 282] width 19 height 9
click at [409, 276] on div "Thursday" at bounding box center [408, 283] width 36 height 14
click at [477, 237] on div "All" at bounding box center [482, 241] width 110 height 9
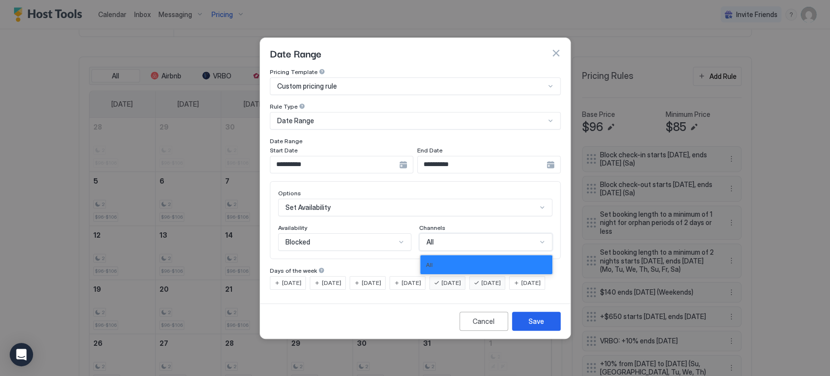
click at [476, 237] on div "All" at bounding box center [482, 241] width 110 height 9
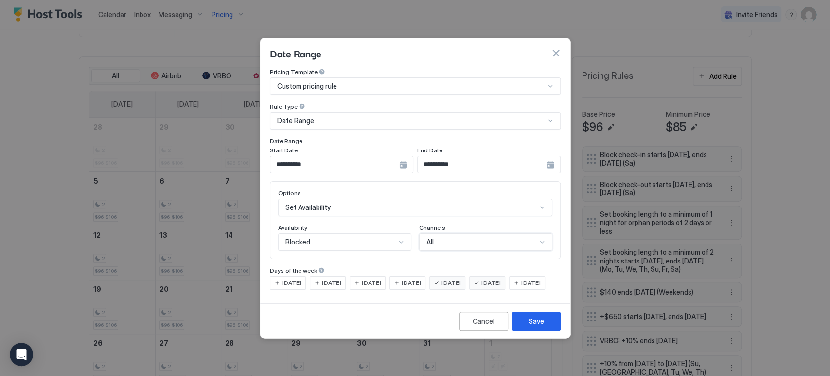
click at [327, 237] on div "Blocked" at bounding box center [341, 241] width 110 height 9
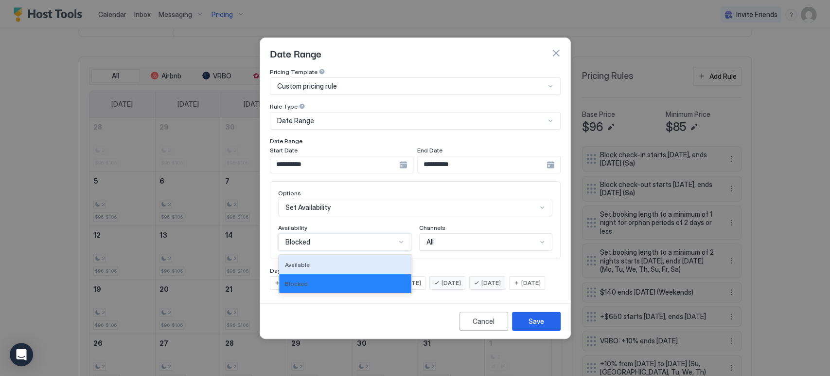
click at [352, 206] on div "Set Availability" at bounding box center [415, 207] width 274 height 18
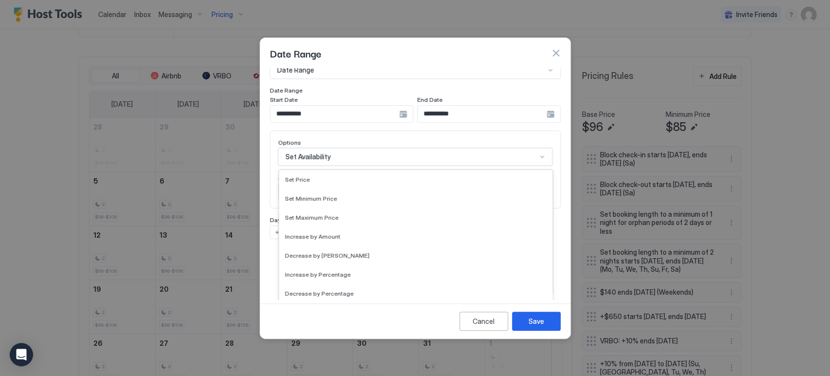
scroll to position [144, 0]
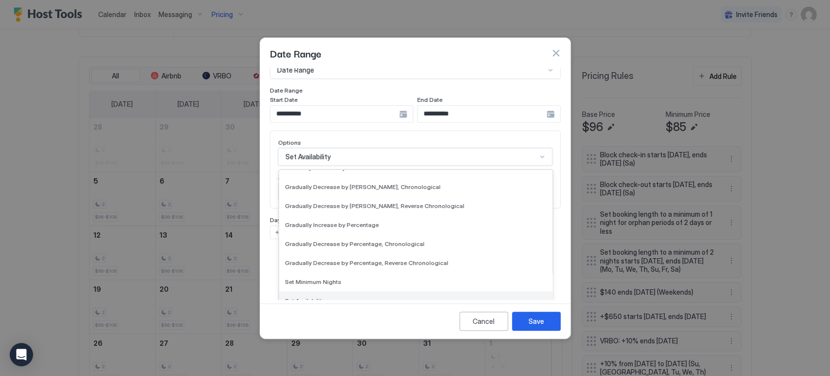
click at [312, 297] on span "Set Availability" at bounding box center [305, 300] width 40 height 7
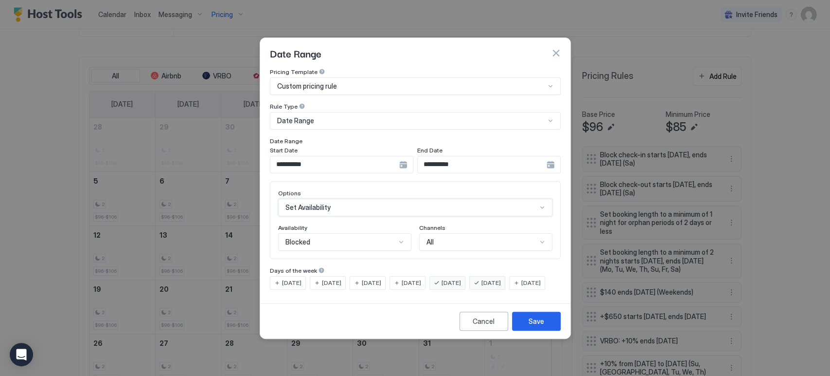
scroll to position [51, 0]
click at [370, 198] on div "option Set Availability, selected. Set Availability" at bounding box center [415, 207] width 274 height 18
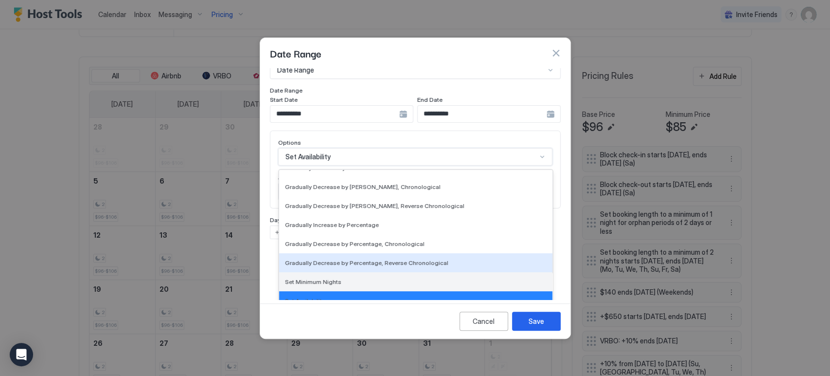
scroll to position [176, 0]
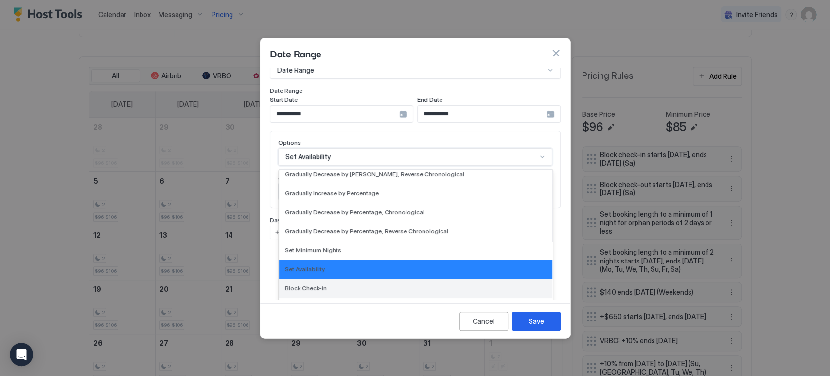
click at [354, 284] on div "Block Check-in" at bounding box center [416, 287] width 262 height 7
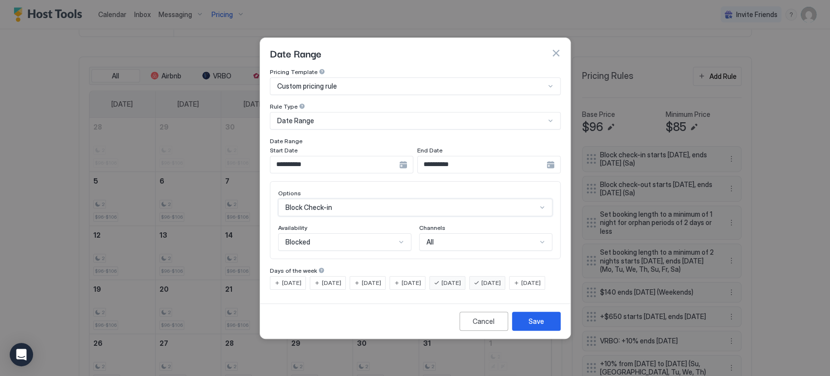
scroll to position [0, 0]
click at [351, 237] on div "Blocked" at bounding box center [344, 242] width 133 height 18
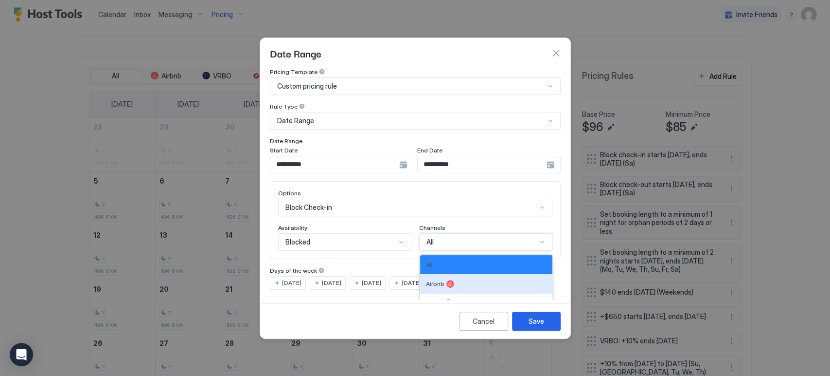
click at [436, 233] on div "5 results available. Use Up and Down to choose options, press Enter to select t…" at bounding box center [485, 242] width 133 height 18
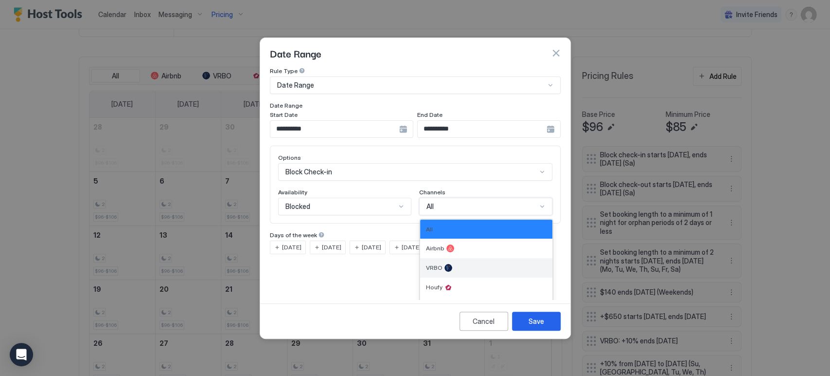
click at [469, 264] on div "VRBO" at bounding box center [486, 268] width 121 height 8
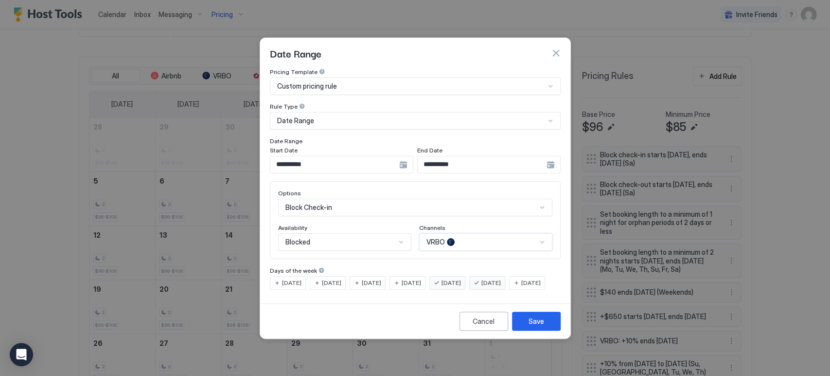
scroll to position [0, 0]
click at [540, 325] on div "Save" at bounding box center [537, 321] width 16 height 10
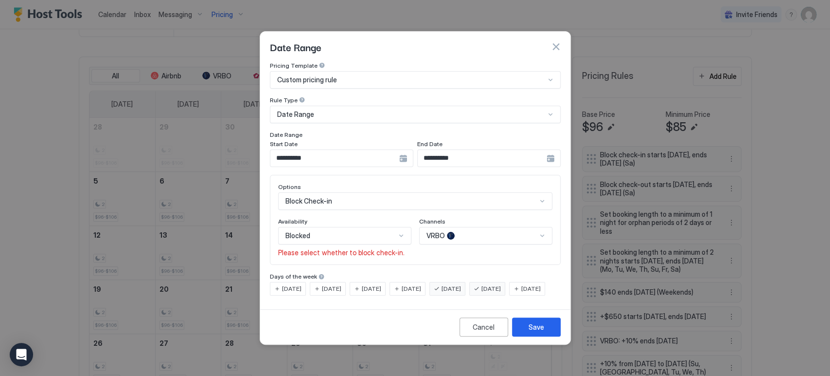
click at [358, 231] on div "Blocked" at bounding box center [341, 235] width 110 height 9
click at [357, 273] on div "Blocked" at bounding box center [345, 276] width 121 height 7
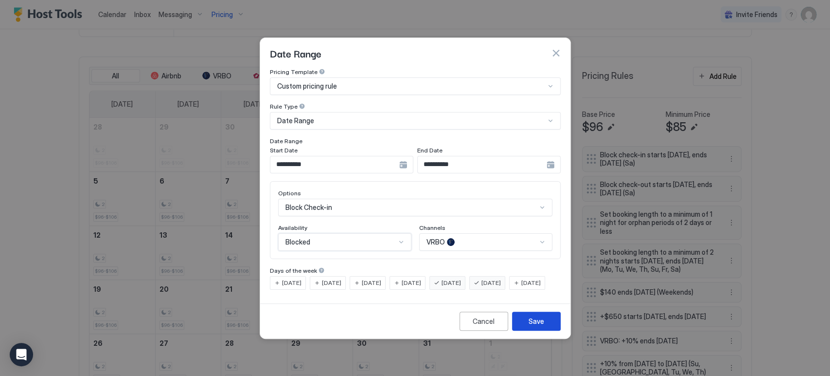
click at [532, 323] on button "Save" at bounding box center [536, 320] width 49 height 19
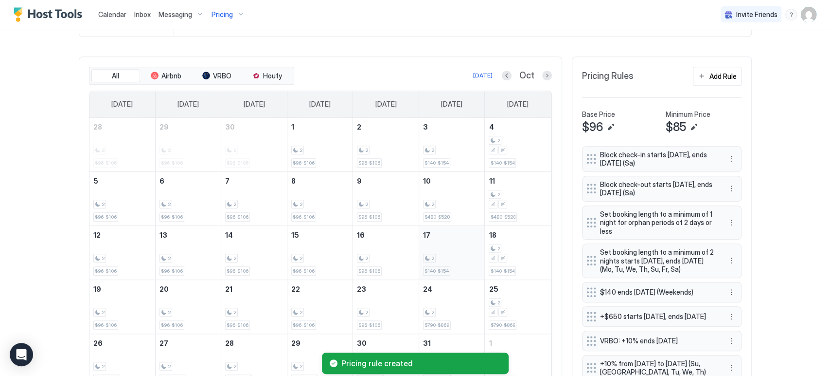
scroll to position [378, 0]
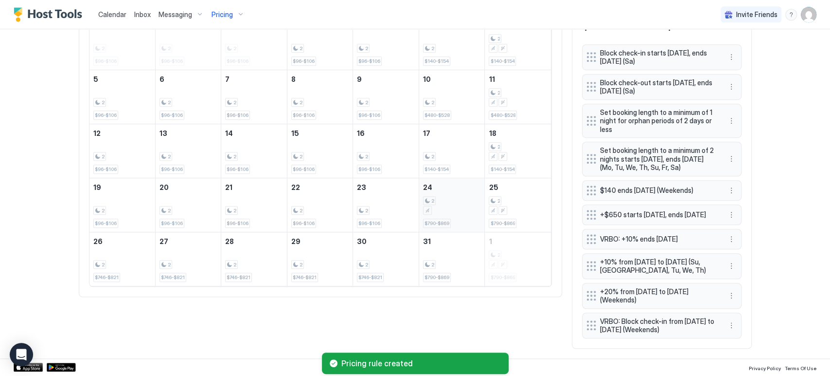
click at [459, 209] on div "2 $790-$869" at bounding box center [452, 205] width 58 height 46
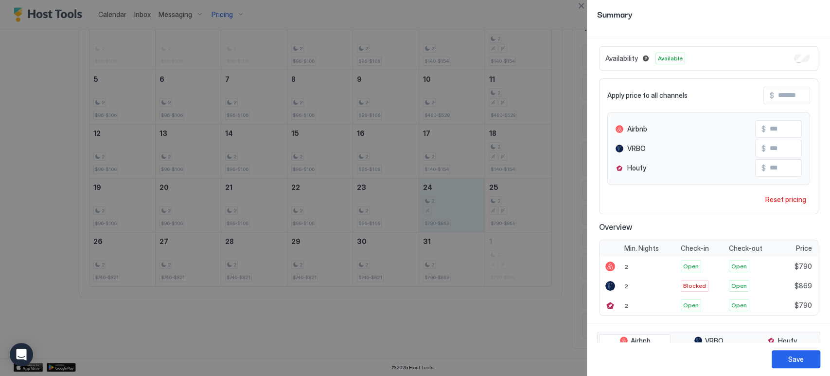
scroll to position [0, 0]
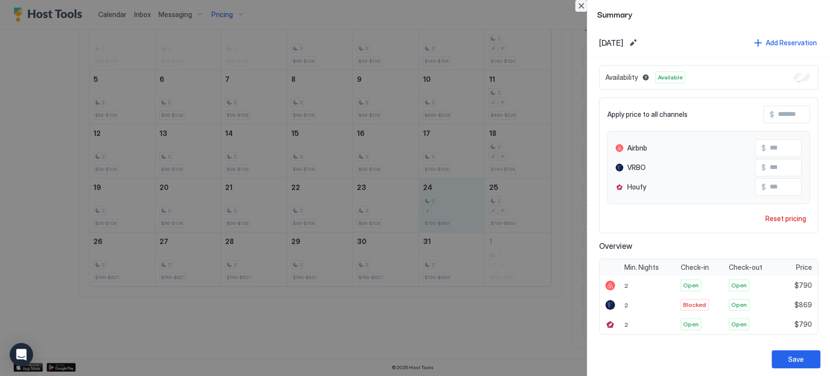
click at [584, 8] on button "Close" at bounding box center [581, 6] width 12 height 12
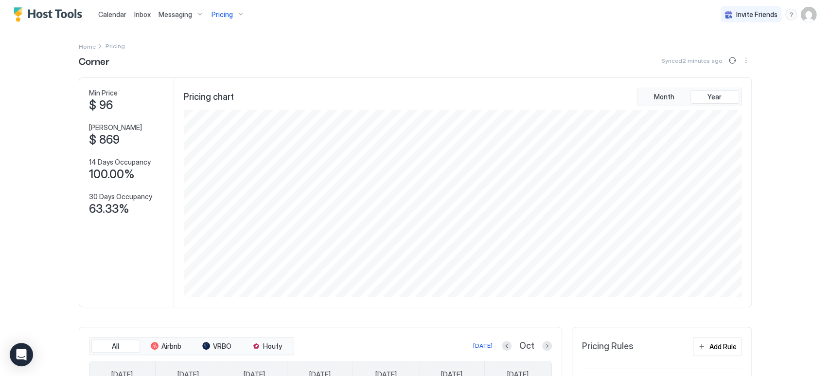
click at [115, 13] on span "Calendar" at bounding box center [112, 14] width 28 height 8
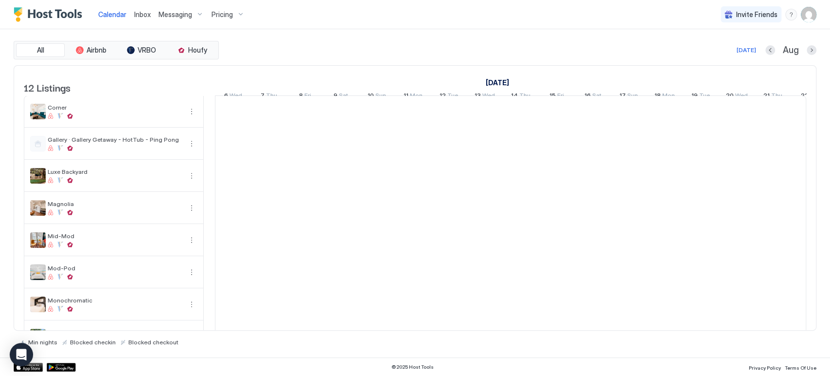
scroll to position [0, 540]
click at [808, 54] on div at bounding box center [812, 50] width 10 height 10
click at [810, 53] on button "Next month" at bounding box center [812, 50] width 10 height 10
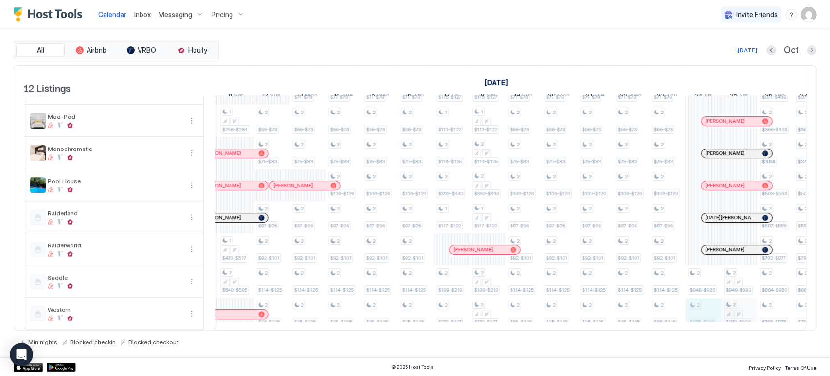
scroll to position [0, 1258]
drag, startPoint x: 710, startPoint y: 304, endPoint x: 729, endPoint y: 305, distance: 19.0
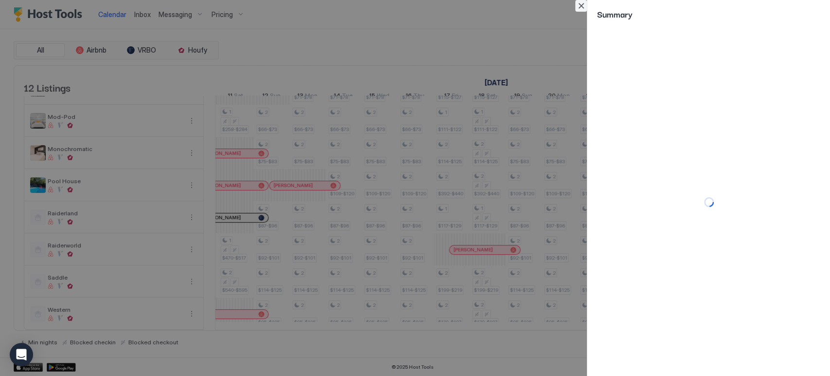
click at [583, 3] on button "Close" at bounding box center [581, 6] width 12 height 12
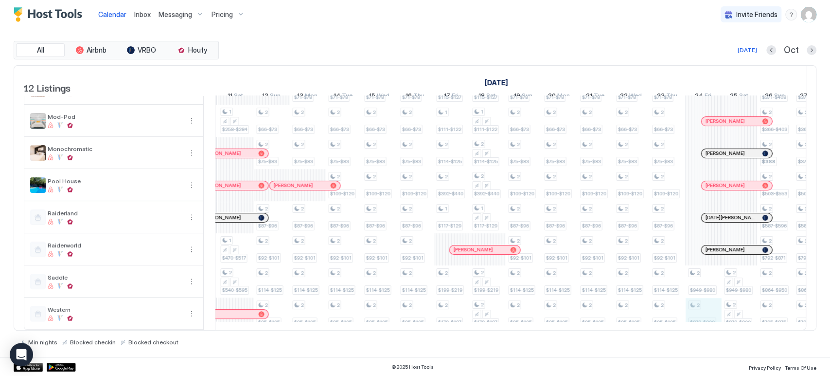
drag, startPoint x: 709, startPoint y: 308, endPoint x: 700, endPoint y: 163, distance: 145.2
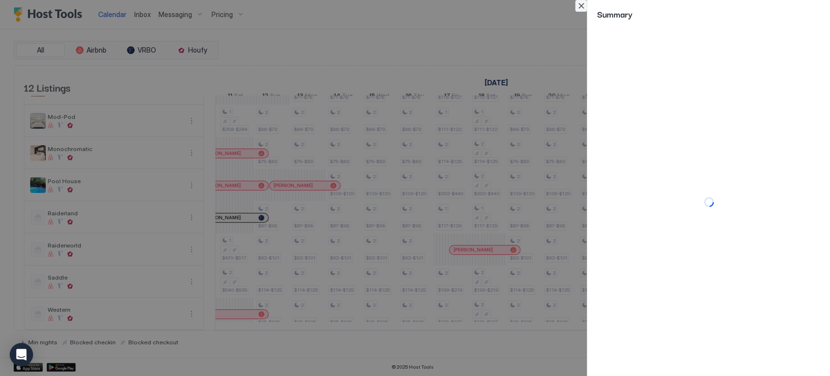
click at [578, 6] on button "Close" at bounding box center [581, 6] width 12 height 12
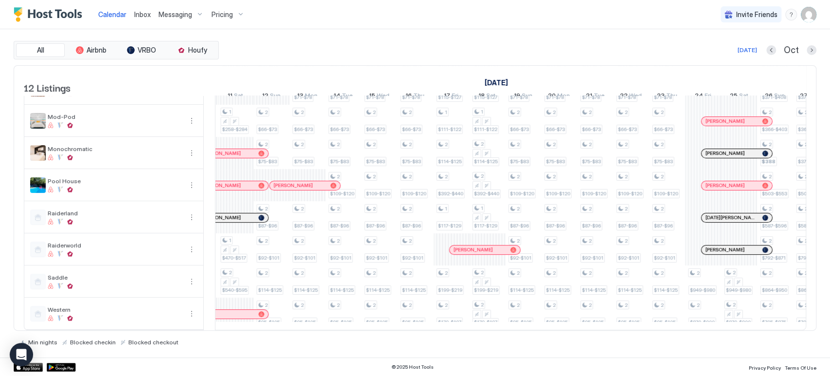
scroll to position [166, 0]
drag, startPoint x: 708, startPoint y: 300, endPoint x: 735, endPoint y: 300, distance: 27.2
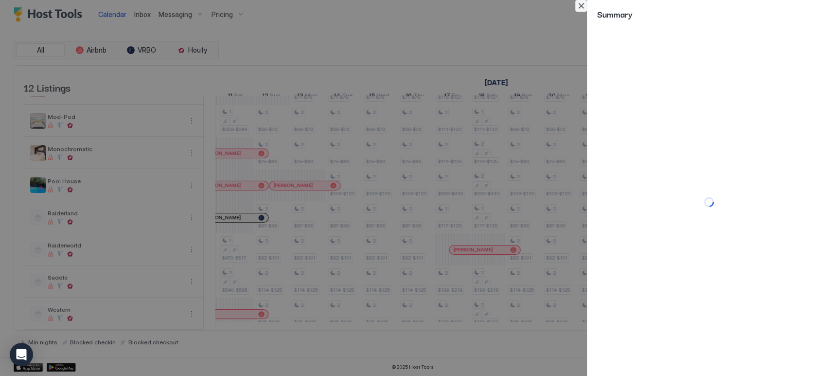
click at [581, 5] on button "Close" at bounding box center [581, 6] width 12 height 12
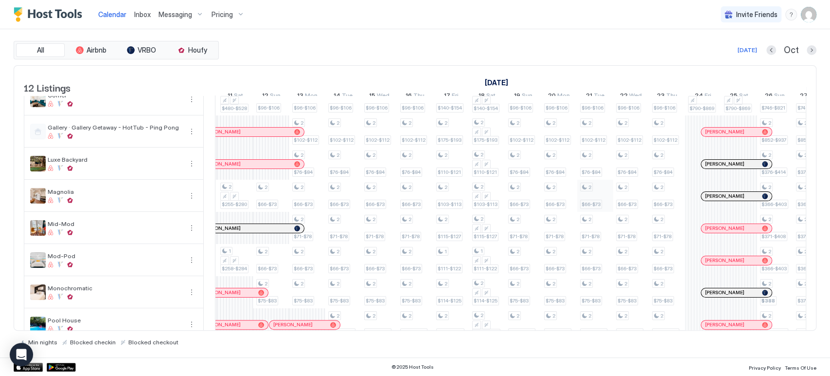
scroll to position [0, 0]
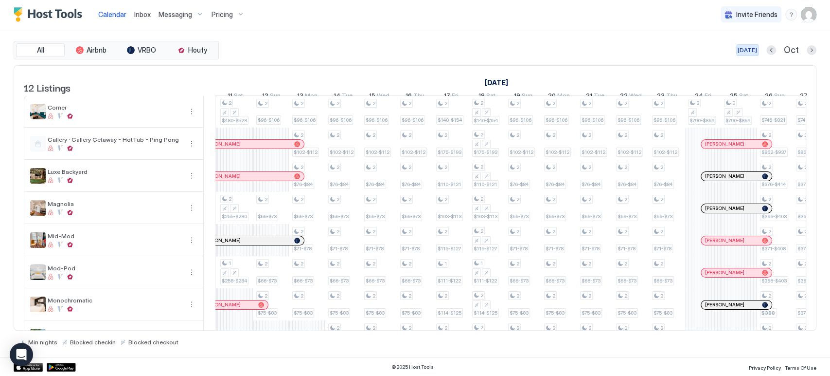
click at [755, 49] on div "[DATE]" at bounding box center [747, 50] width 19 height 9
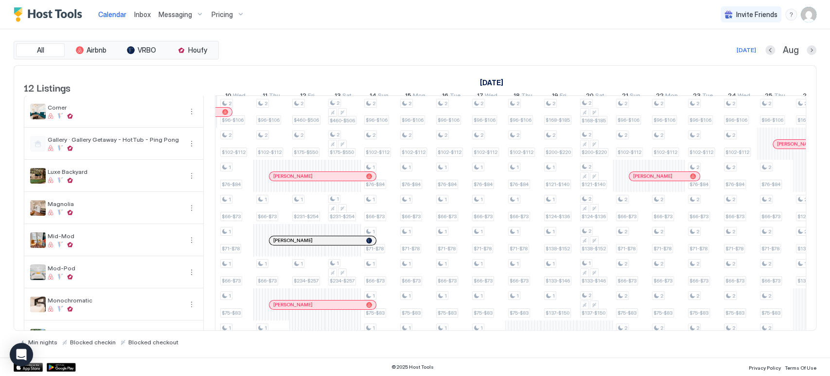
scroll to position [0, 540]
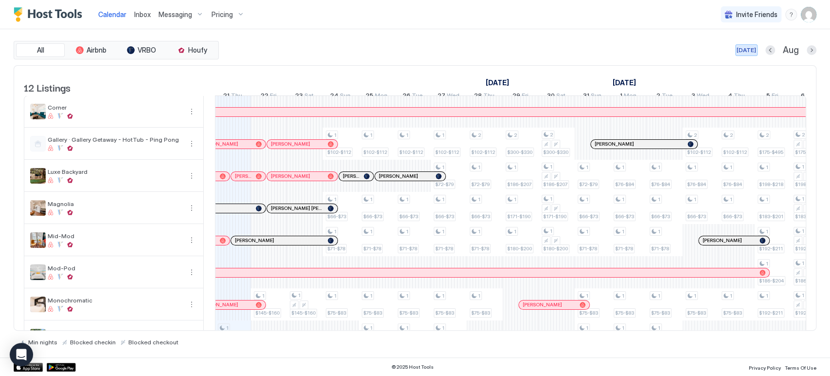
click at [296, 12] on div "Calendar Inbox Messaging Pricing Invite Friends CP" at bounding box center [415, 14] width 830 height 29
click at [280, 31] on div "All Airbnb VRBO Houfy Today Aug 12 Listings August 2025 September 2025 6 Wed 7 …" at bounding box center [415, 193] width 803 height 328
click at [334, 55] on div "All Airbnb VRBO Houfy Today Aug" at bounding box center [415, 50] width 803 height 18
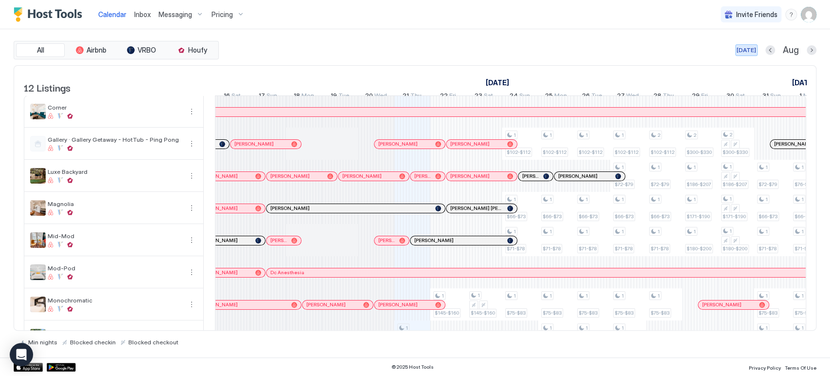
scroll to position [0, 339]
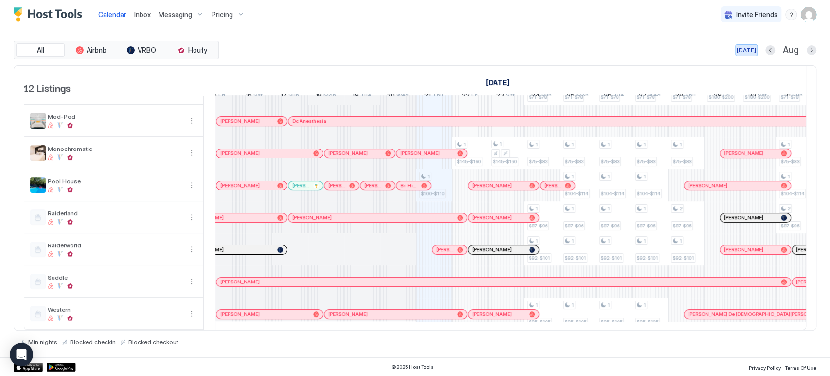
drag, startPoint x: 373, startPoint y: 330, endPoint x: 358, endPoint y: 327, distance: 14.3
click at [358, 327] on div "All Airbnb VRBO Houfy Today Aug 12 Listings August 2025 September 2025 6 Wed 7 …" at bounding box center [415, 193] width 803 height 305
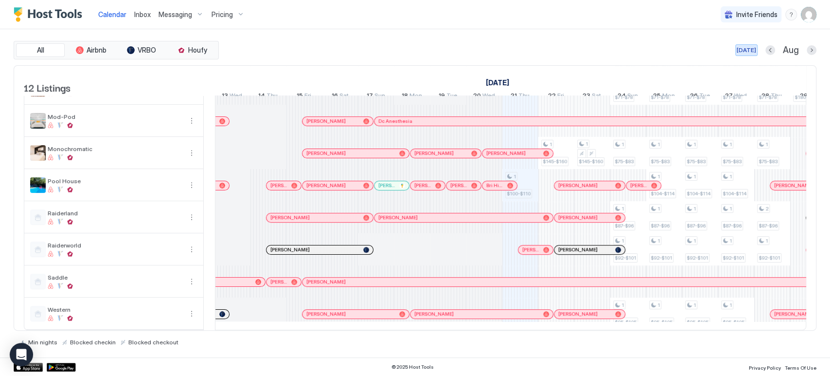
scroll to position [166, 0]
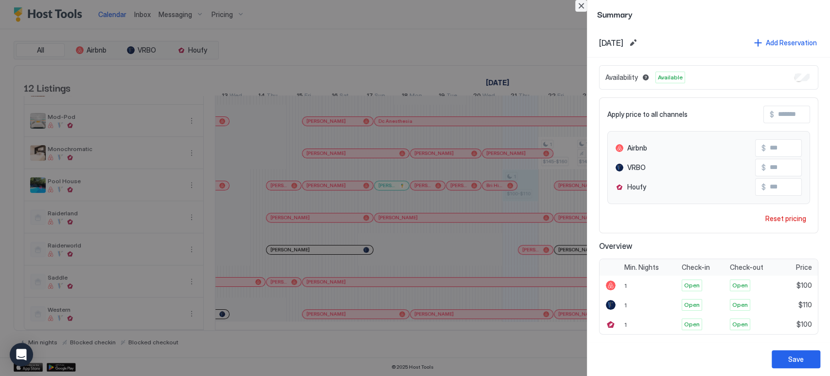
click at [584, 3] on button "Close" at bounding box center [581, 6] width 12 height 12
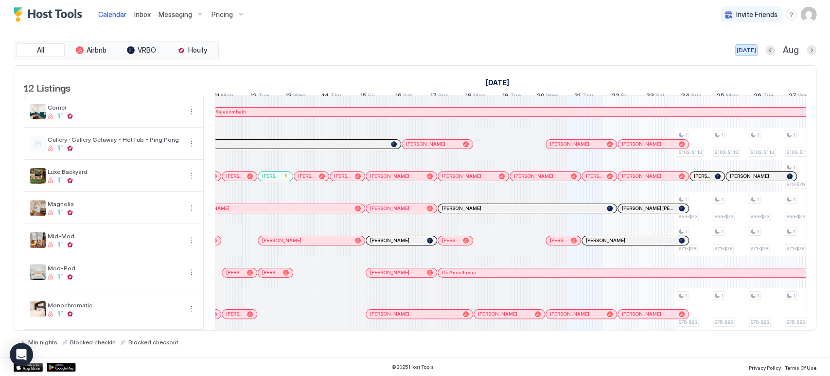
scroll to position [0, 179]
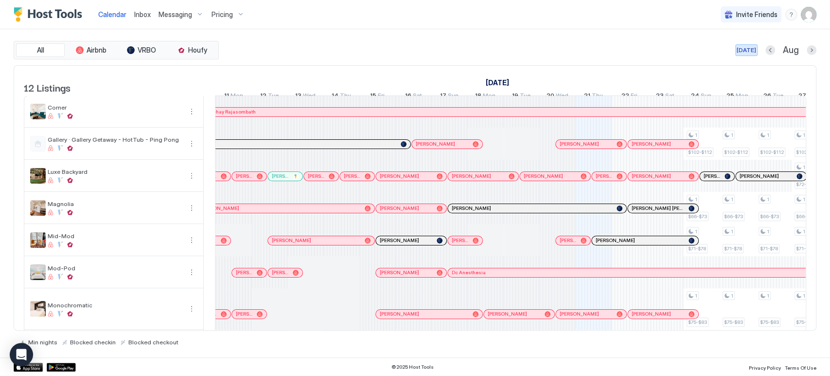
click at [324, 66] on div "August 2025 September 2025 6 Wed 7 Thu 8 Fri 9 Sat 10 Sun 11 Mon 12 Tue 13 Wed …" at bounding box center [331, 85] width 591 height 38
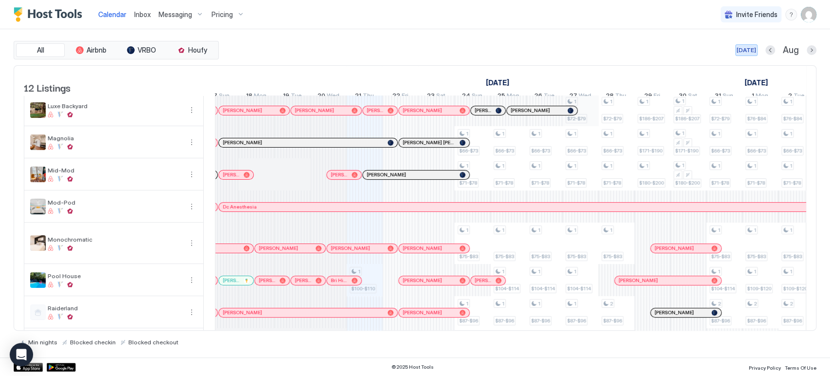
scroll to position [0, 0]
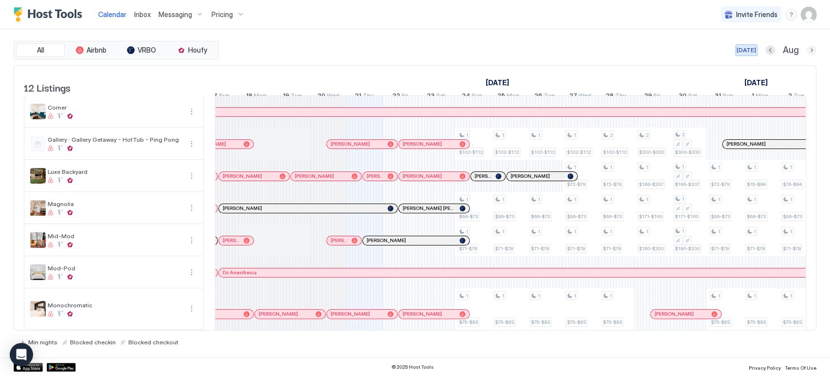
click at [810, 49] on button "Next month" at bounding box center [812, 50] width 10 height 10
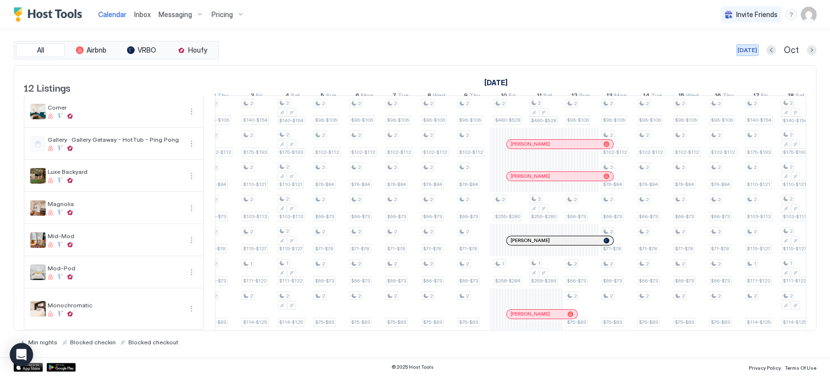
click at [556, 244] on div "Nicole Kelly" at bounding box center [560, 240] width 107 height 9
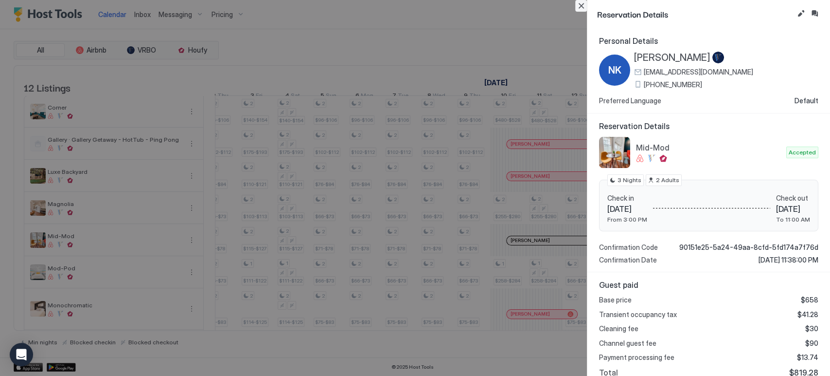
click at [584, 6] on button "Close" at bounding box center [581, 6] width 12 height 12
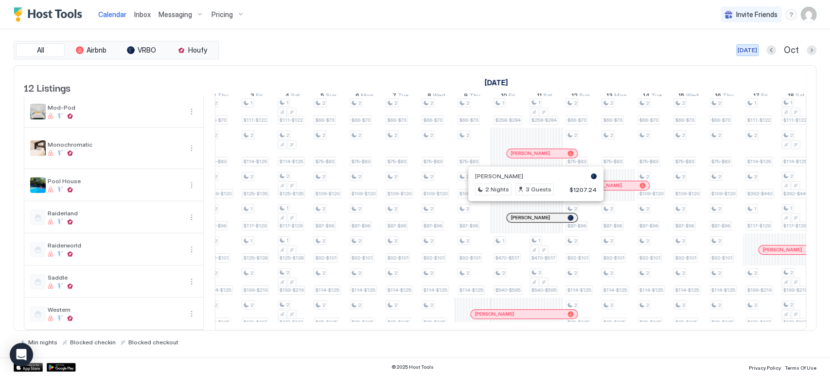
click at [532, 214] on div at bounding box center [532, 218] width 8 height 8
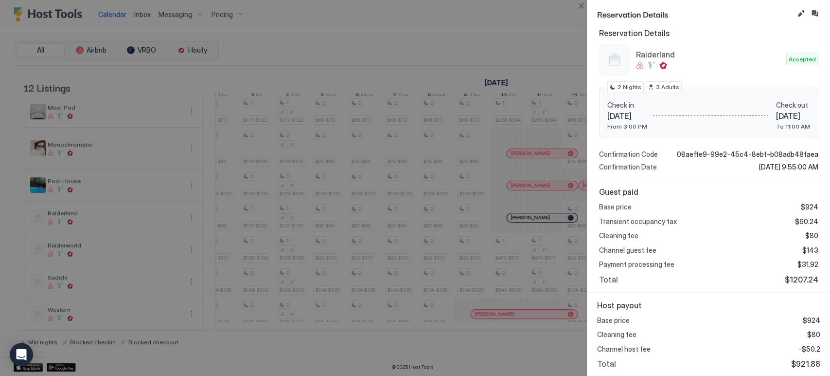
click at [588, 3] on div "Reservation Details" at bounding box center [709, 14] width 243 height 28
click at [584, 5] on button "Close" at bounding box center [581, 6] width 12 height 12
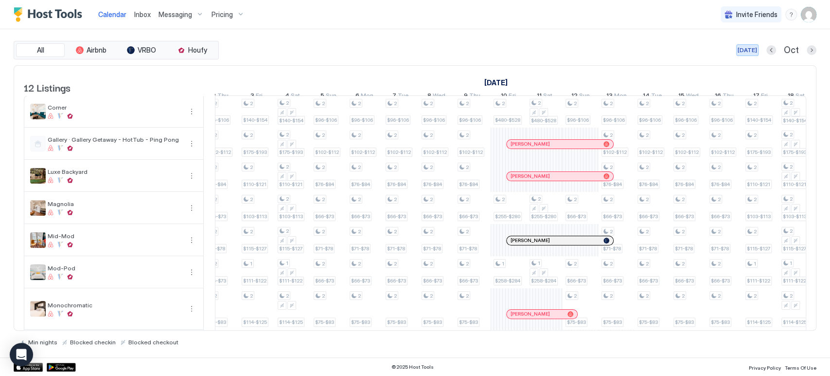
click at [547, 148] on div at bounding box center [548, 144] width 8 height 8
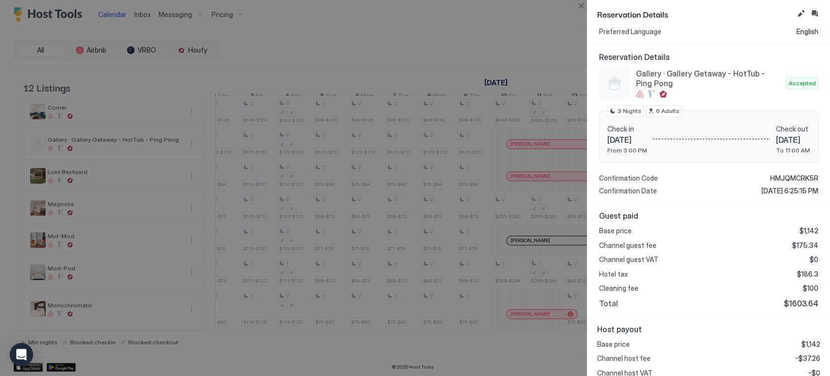
scroll to position [116, 0]
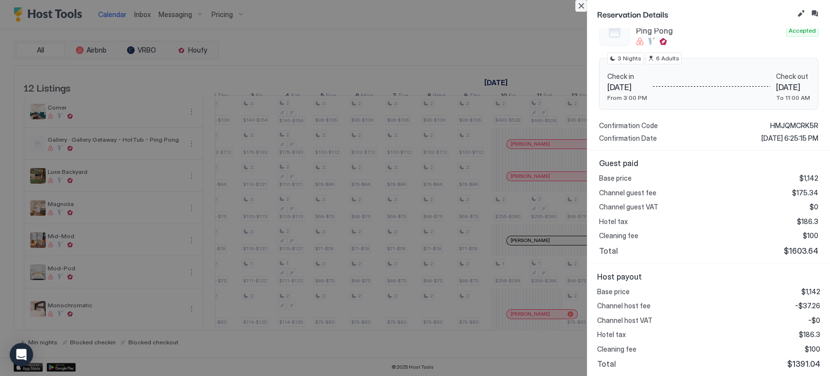
click at [581, 8] on button "Close" at bounding box center [581, 6] width 12 height 12
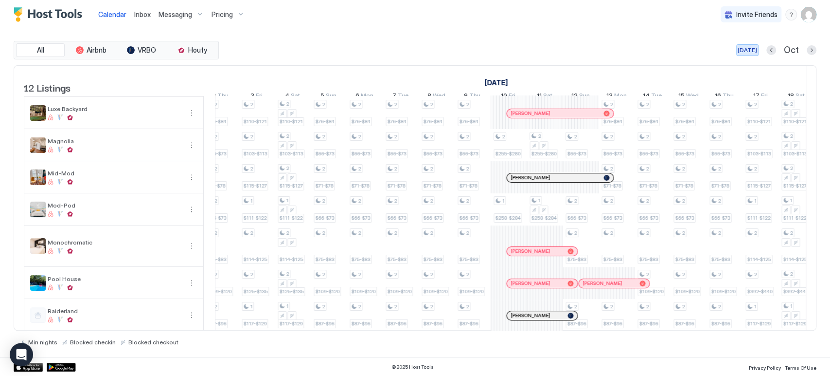
scroll to position [0, 0]
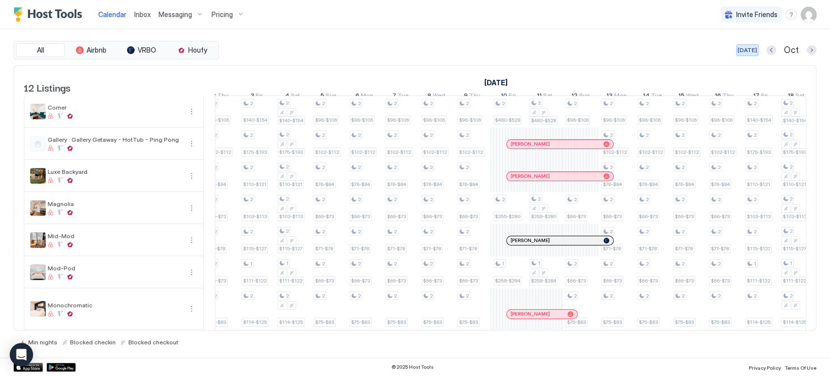
click at [748, 49] on div "[DATE]" at bounding box center [747, 50] width 19 height 9
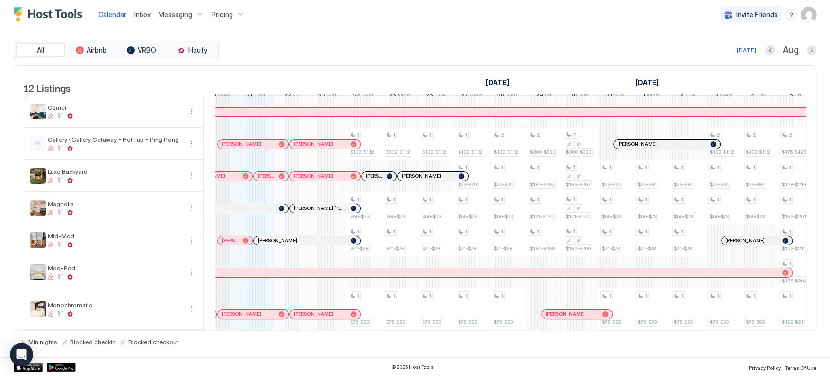
click at [538, 30] on div "All Airbnb VRBO Houfy Today Aug 12 Listings August 2025 September 2025 6 Wed 7 …" at bounding box center [415, 193] width 803 height 328
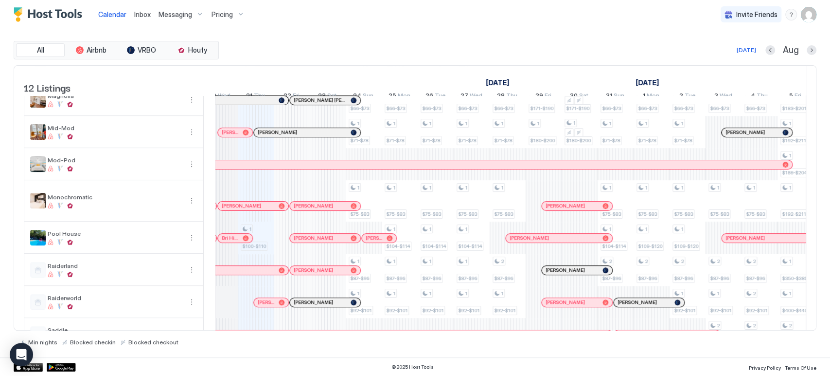
click at [262, 241] on div "1 $100-$110 1 $102-$112 1 $66-$73 1 $71-$78 1 $75-$83 1 $87-$96 1 $92-$101 1 $9…" at bounding box center [706, 185] width 2016 height 394
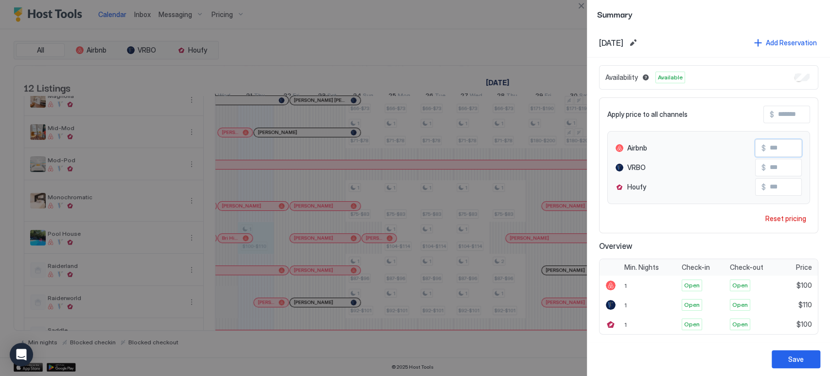
click at [771, 141] on input "***" at bounding box center [805, 148] width 78 height 17
type input "**"
click at [768, 185] on input "***" at bounding box center [805, 187] width 78 height 17
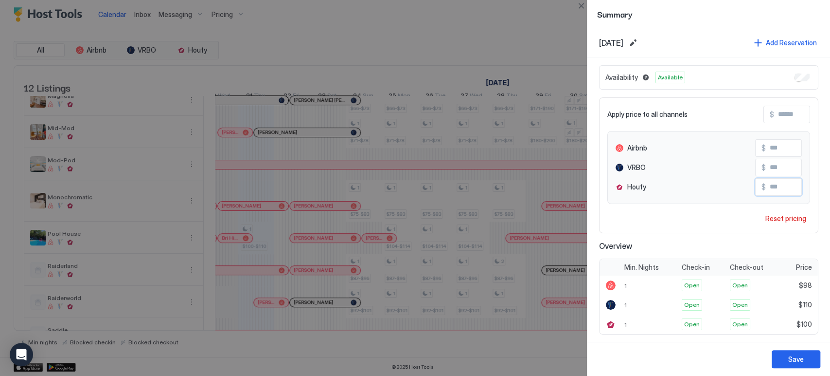
click at [768, 185] on input "***" at bounding box center [805, 187] width 78 height 17
type input "**"
click at [766, 163] on input "***" at bounding box center [805, 167] width 78 height 17
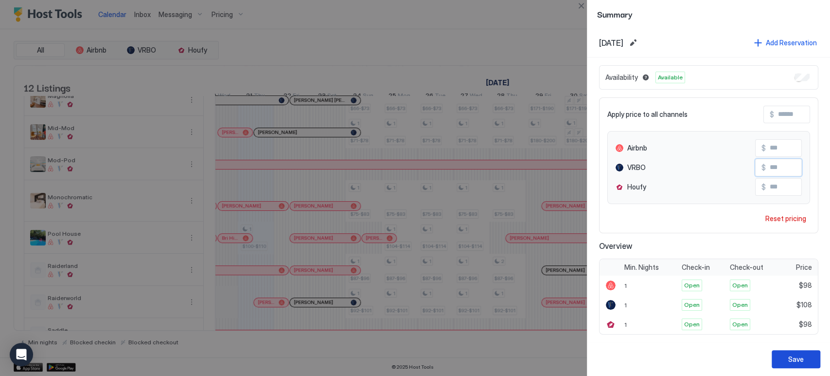
type input "***"
click at [796, 359] on div "Save" at bounding box center [796, 359] width 16 height 10
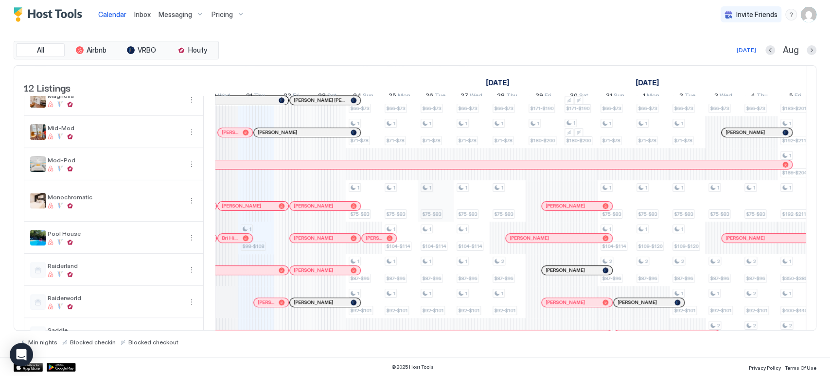
click at [535, 40] on div "All Airbnb VRBO Houfy Today Aug 12 Listings August 2025 September 2025 6 Wed 7 …" at bounding box center [415, 193] width 803 height 328
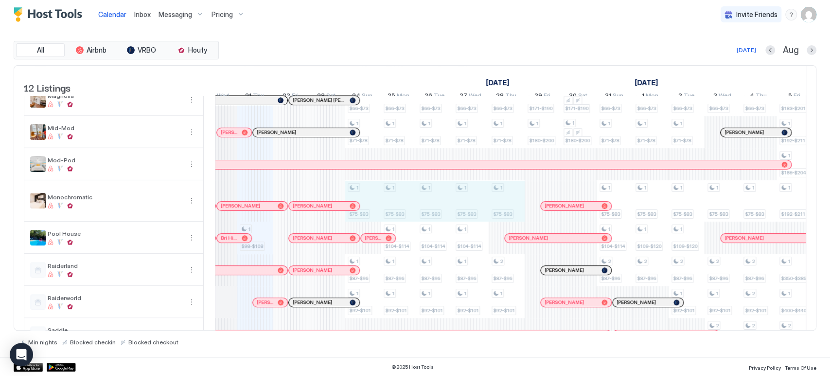
drag, startPoint x: 371, startPoint y: 207, endPoint x: 512, endPoint y: 217, distance: 141.4
click at [512, 217] on div "1 $98-$108 1 $102-$112 1 $66-$73 1 $71-$78 1 $75-$83 1 $87-$96 1 $92-$101 1 $95…" at bounding box center [705, 185] width 2016 height 394
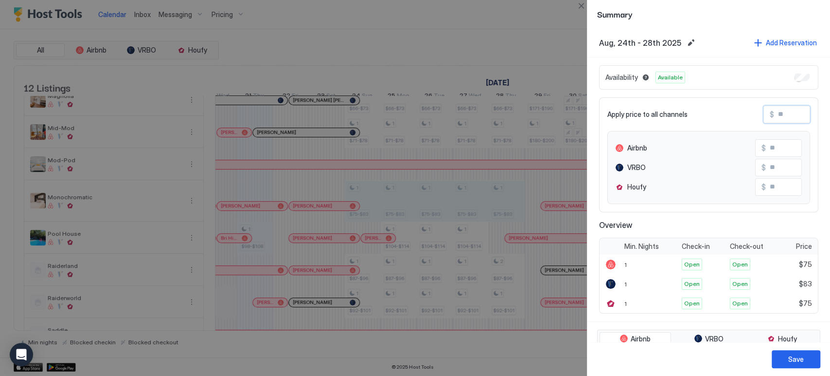
click at [774, 111] on input "Input Field" at bounding box center [813, 114] width 78 height 17
type input "*"
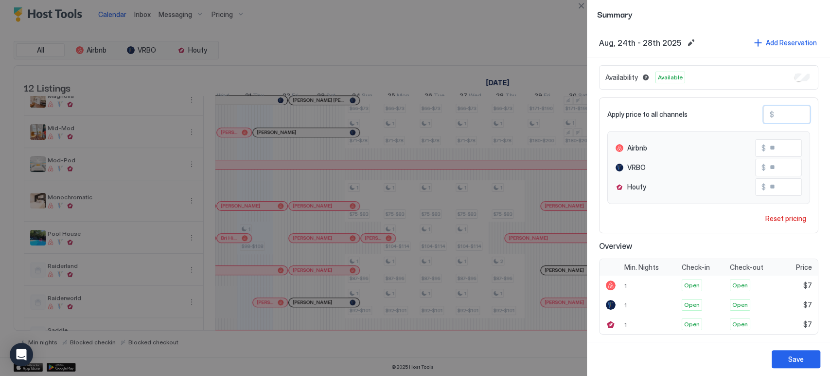
type input "**"
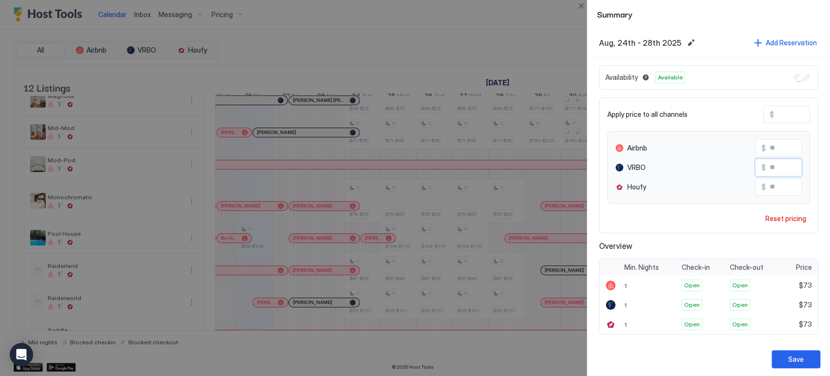
click at [770, 172] on input "**" at bounding box center [805, 167] width 78 height 17
click at [800, 355] on div "Save" at bounding box center [796, 359] width 16 height 10
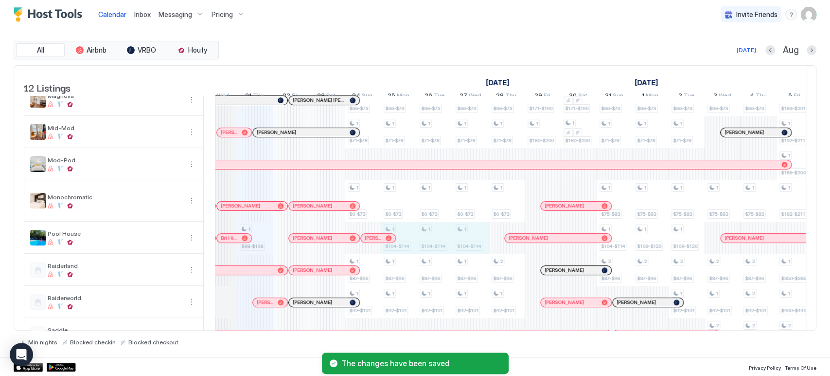
drag, startPoint x: 410, startPoint y: 242, endPoint x: 474, endPoint y: 243, distance: 64.2
click at [474, 243] on div "1 $98-$108 1 $102-$112 1 $66-$73 1 $71-$78 1 $0-$73 1 $87-$96 1 $92-$101 1 $95-…" at bounding box center [705, 185] width 2016 height 394
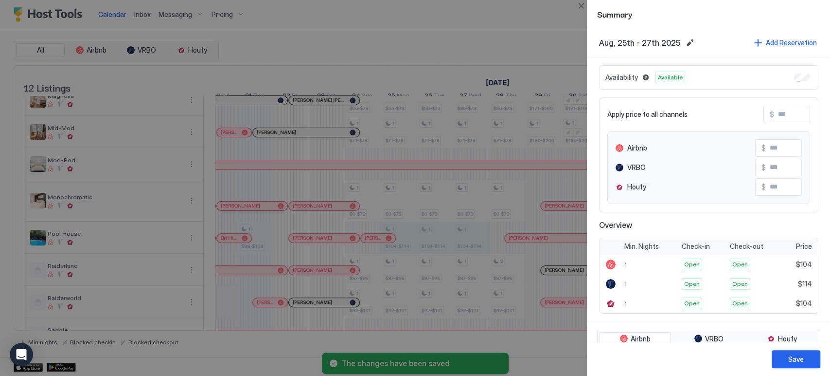
click at [781, 109] on input "Input Field" at bounding box center [813, 114] width 78 height 17
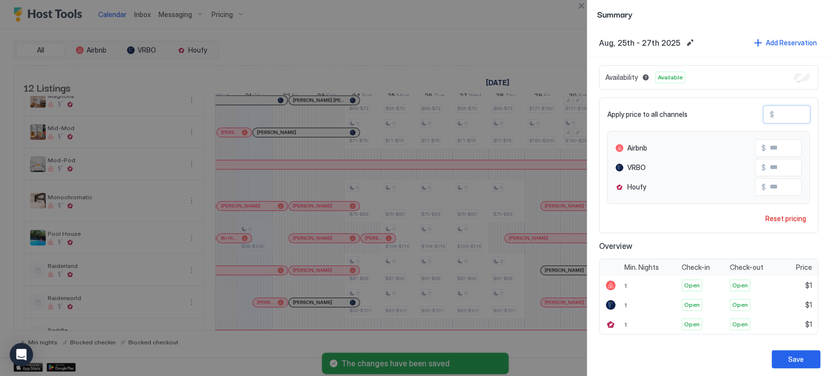
type input "**"
type input "***"
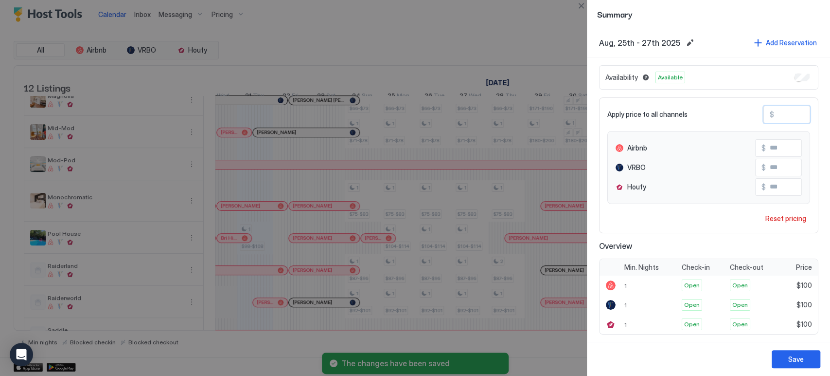
type input "***"
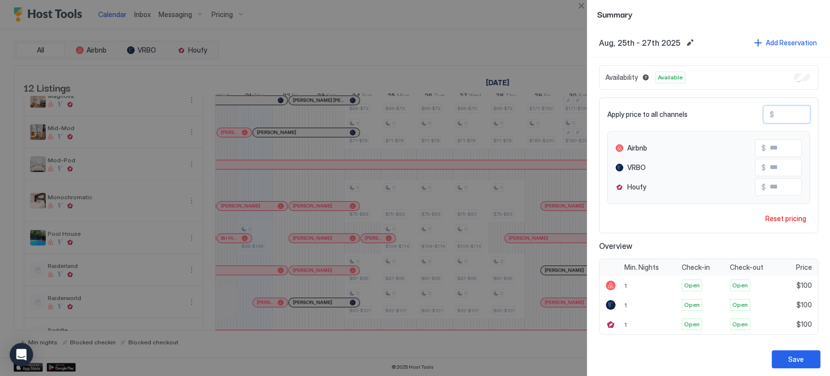
type input "***"
click at [766, 166] on input "***" at bounding box center [805, 167] width 78 height 17
type input "***"
click at [796, 358] on div "Save" at bounding box center [796, 359] width 16 height 10
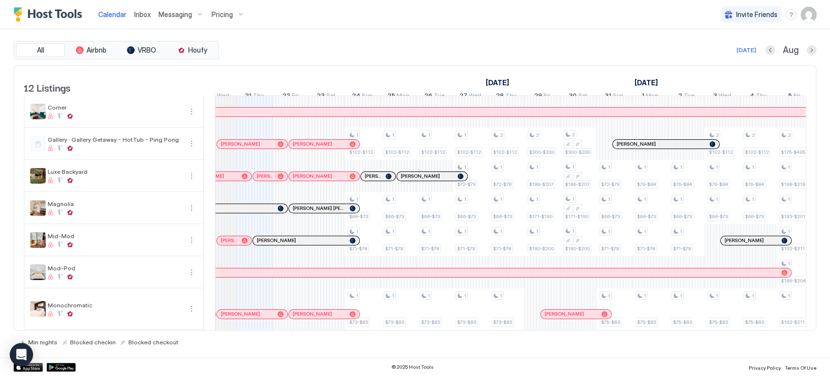
click at [804, 268] on div "12 Listings [DATE] [DATE] 6 Wed 7 Thu 8 Fri 9 Sat 10 Sun 11 Mon 12 Tue 13 Wed 1…" at bounding box center [415, 198] width 802 height 265
